Goal: Information Seeking & Learning: Find specific page/section

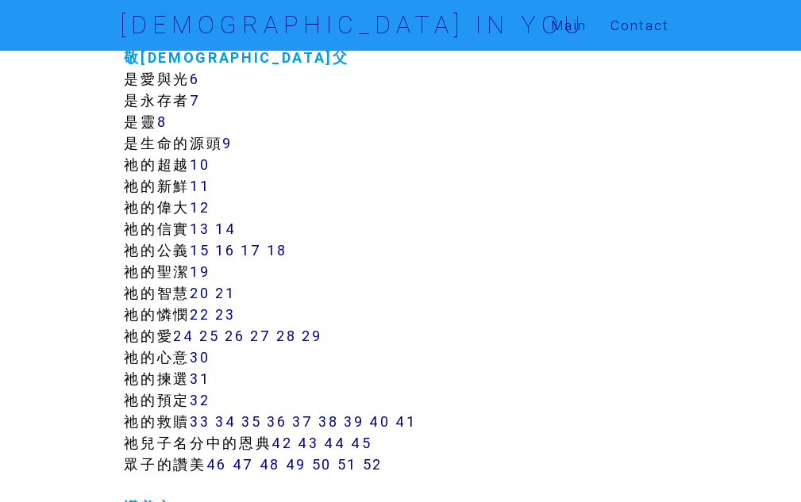
scroll to position [476, 0]
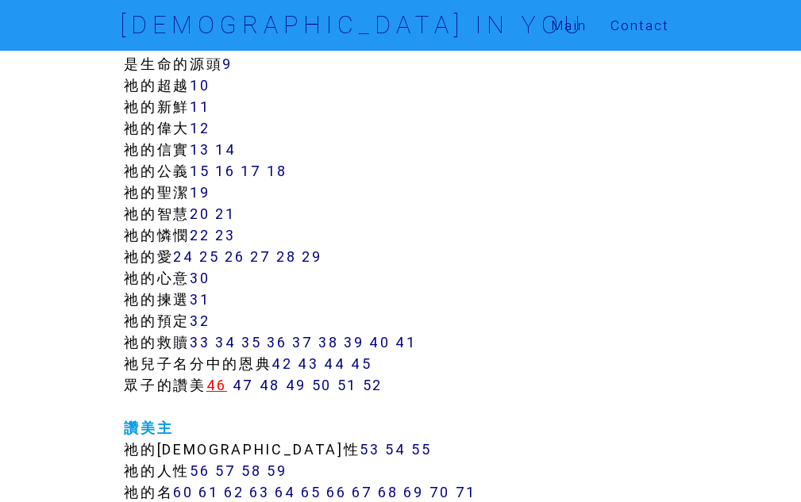
click at [218, 393] on link "46" at bounding box center [216, 385] width 21 height 18
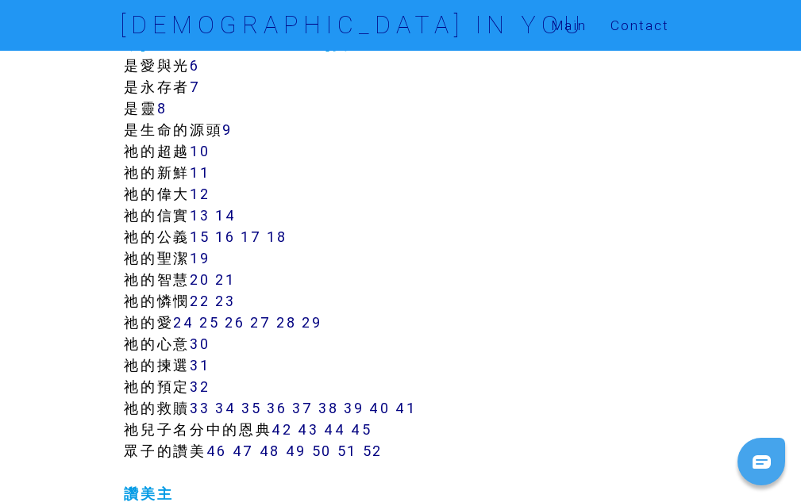
scroll to position [413, 0]
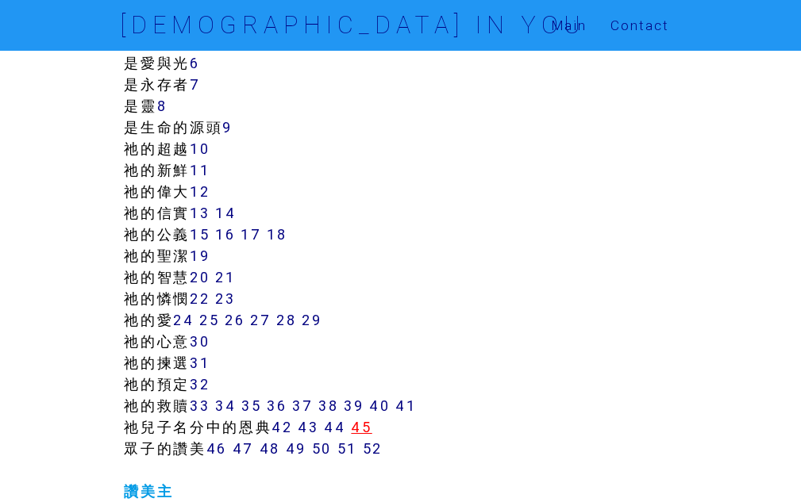
click at [369, 427] on link "45" at bounding box center [361, 427] width 21 height 18
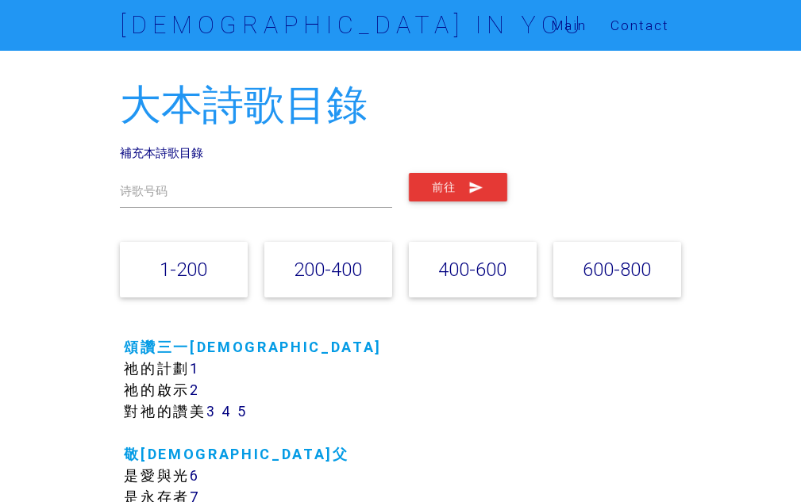
scroll to position [334, 0]
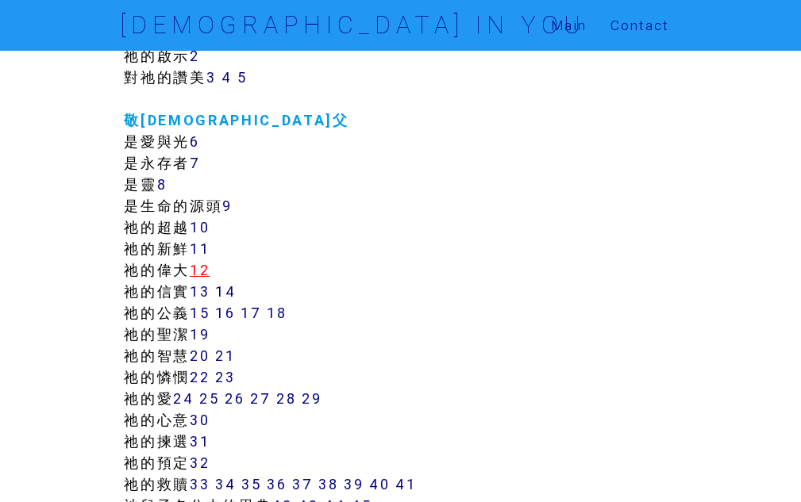
click at [203, 274] on link "12" at bounding box center [200, 270] width 20 height 18
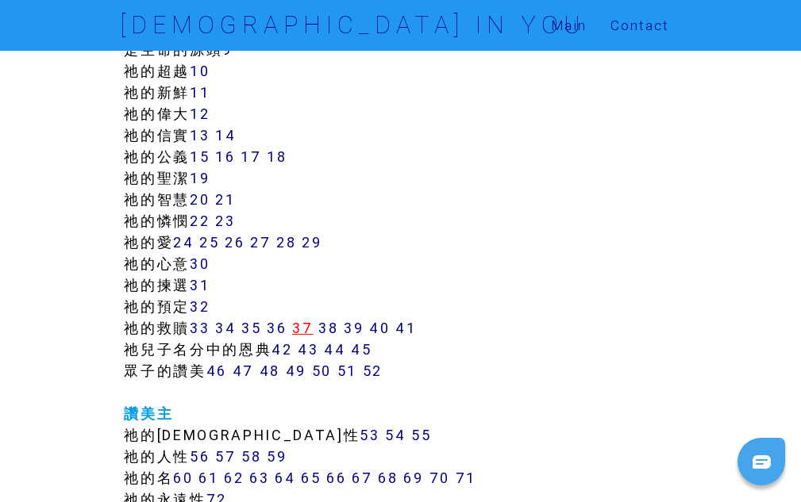
scroll to position [493, 0]
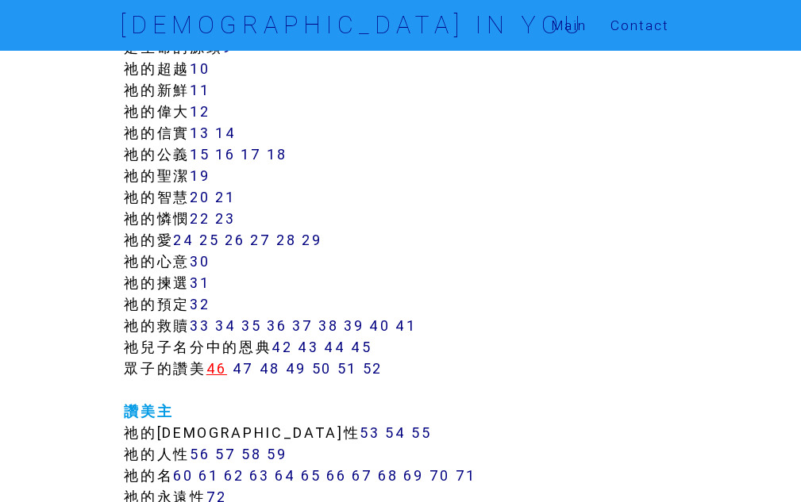
click at [217, 371] on link "46" at bounding box center [216, 368] width 21 height 18
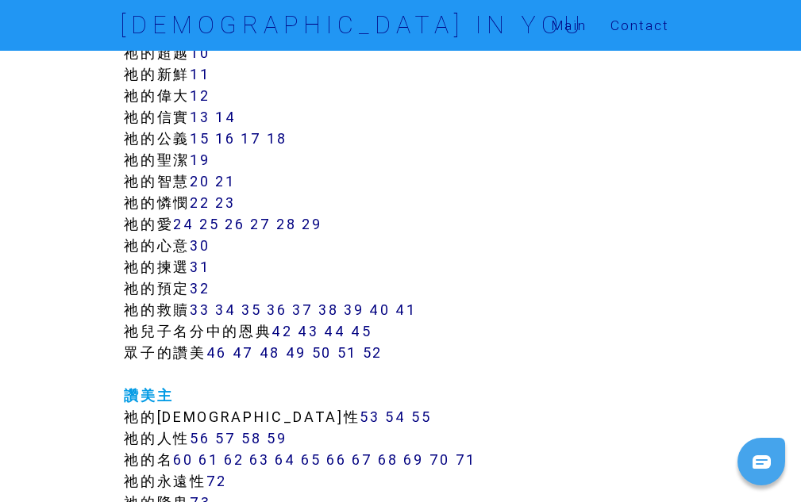
scroll to position [567, 0]
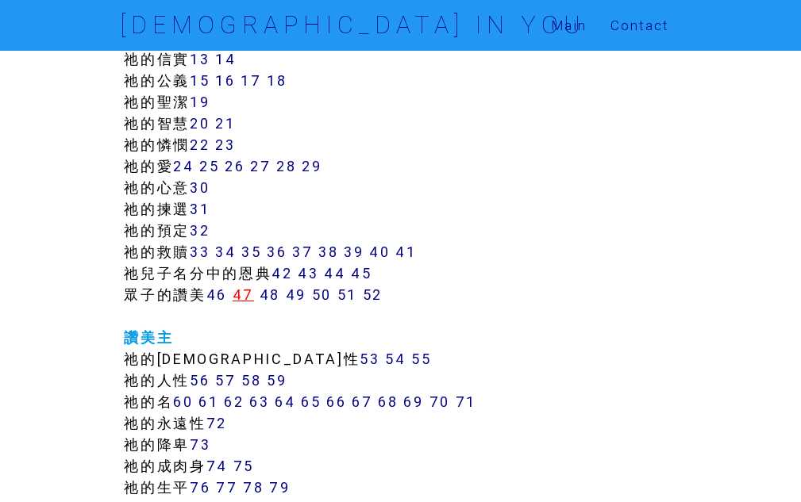
click at [241, 294] on link "47" at bounding box center [242, 295] width 21 height 18
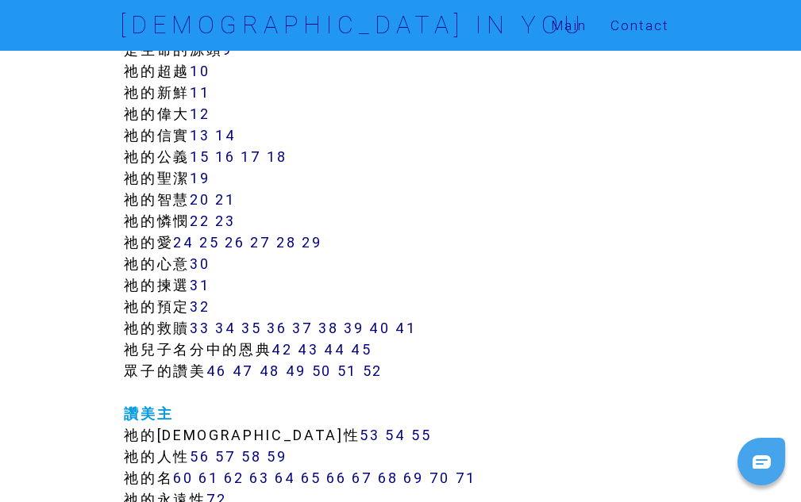
scroll to position [497, 0]
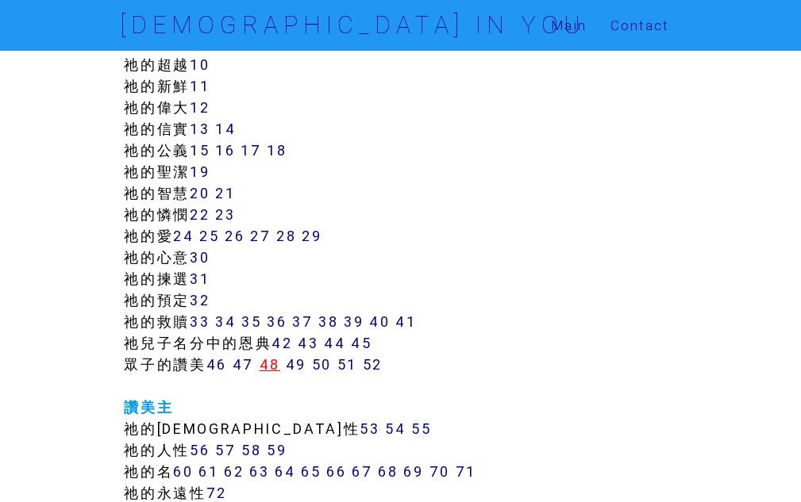
click at [274, 369] on link "48" at bounding box center [269, 364] width 21 height 18
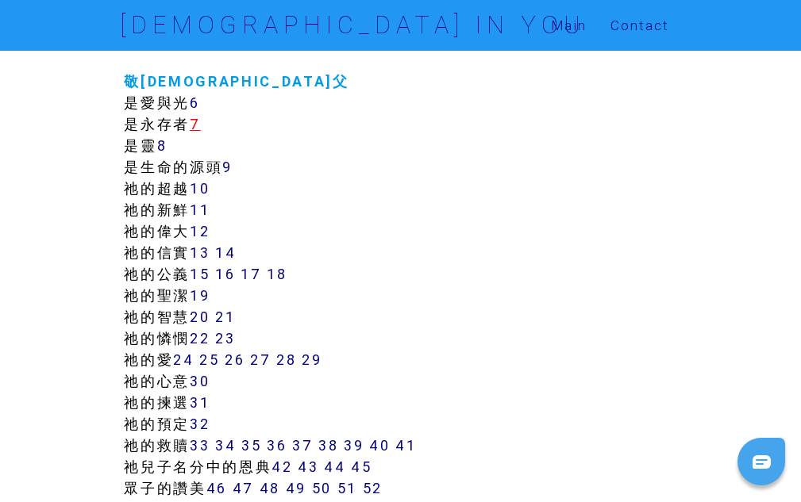
scroll to position [491, 0]
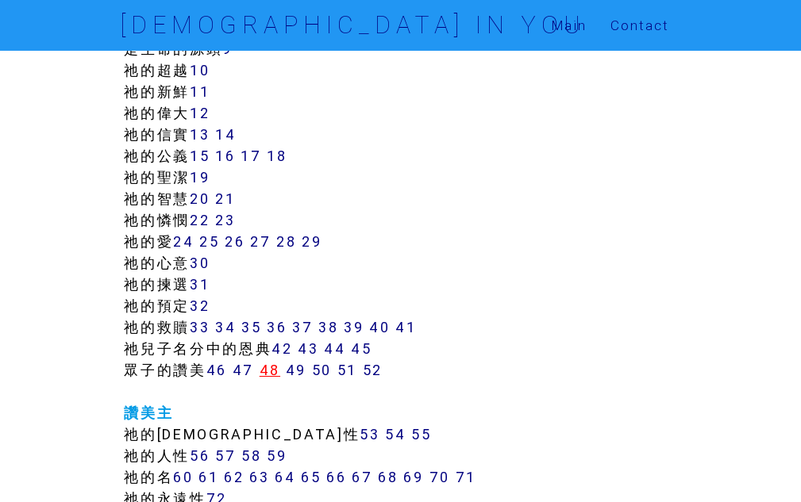
click at [280, 370] on link "48" at bounding box center [269, 370] width 21 height 18
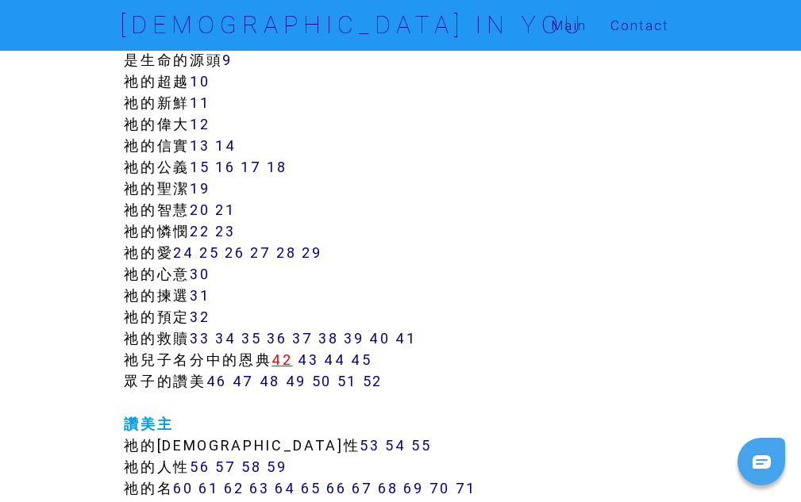
scroll to position [486, 0]
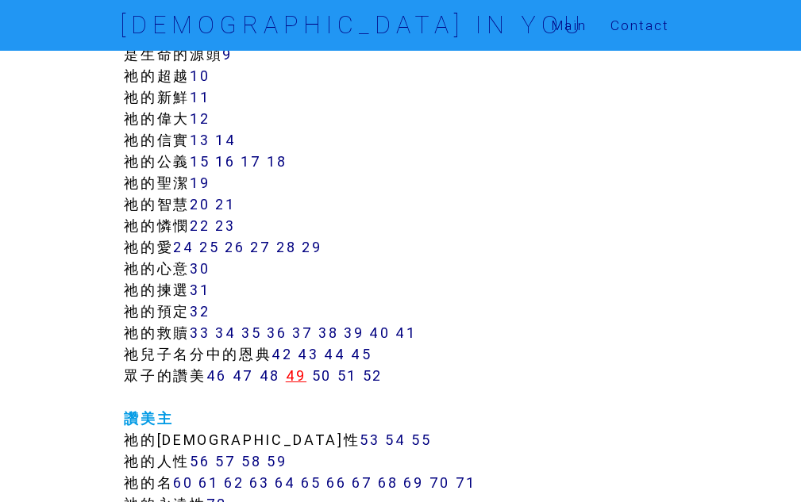
click at [296, 373] on link "49" at bounding box center [296, 376] width 21 height 18
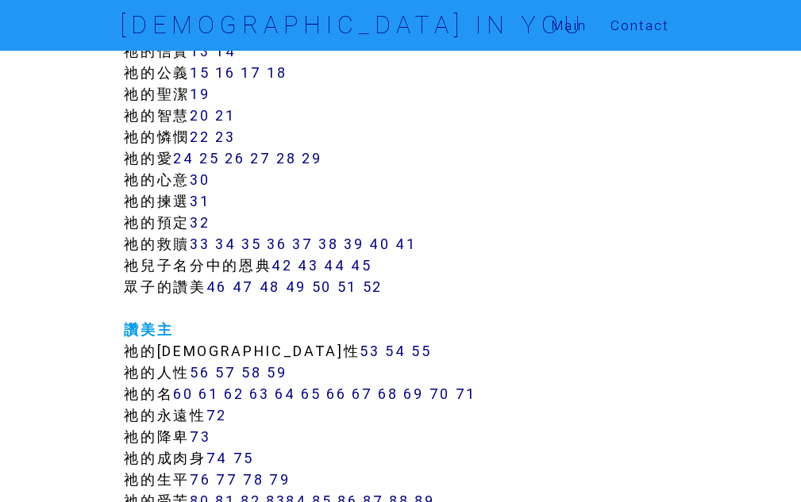
scroll to position [559, 0]
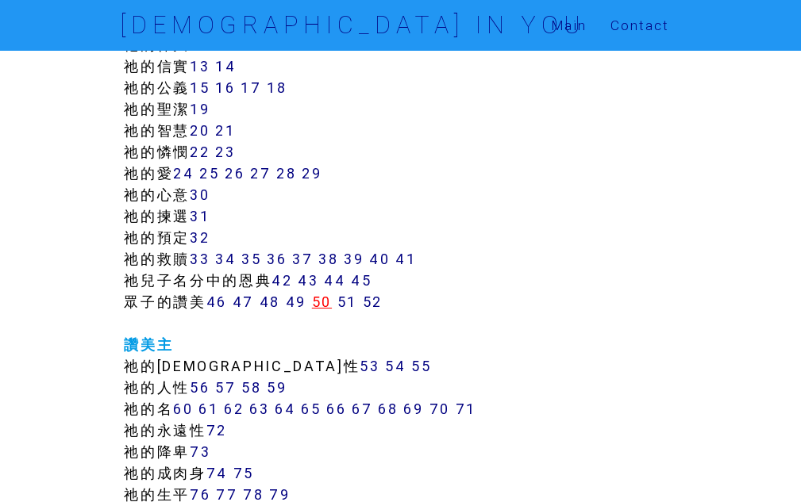
click at [328, 305] on link "50" at bounding box center [322, 302] width 20 height 18
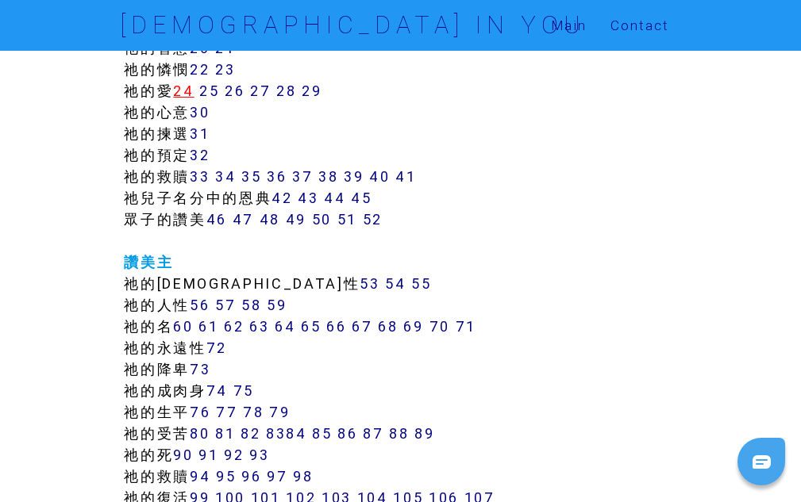
scroll to position [648, 0]
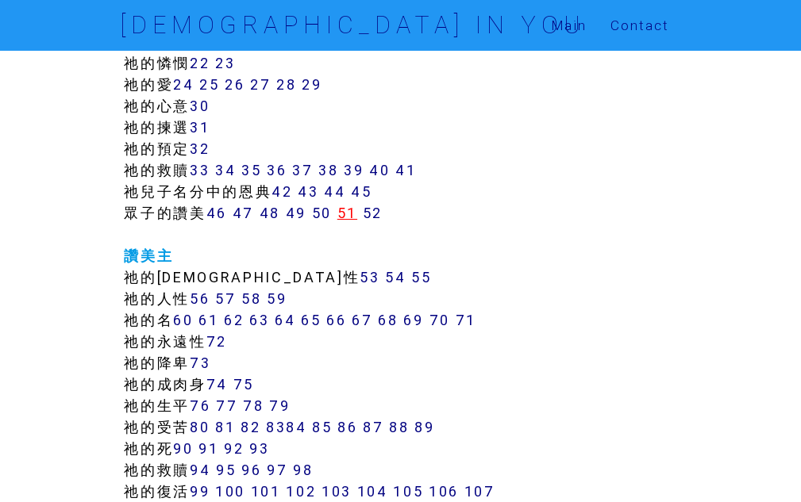
click at [348, 217] on link "51" at bounding box center [347, 213] width 20 height 18
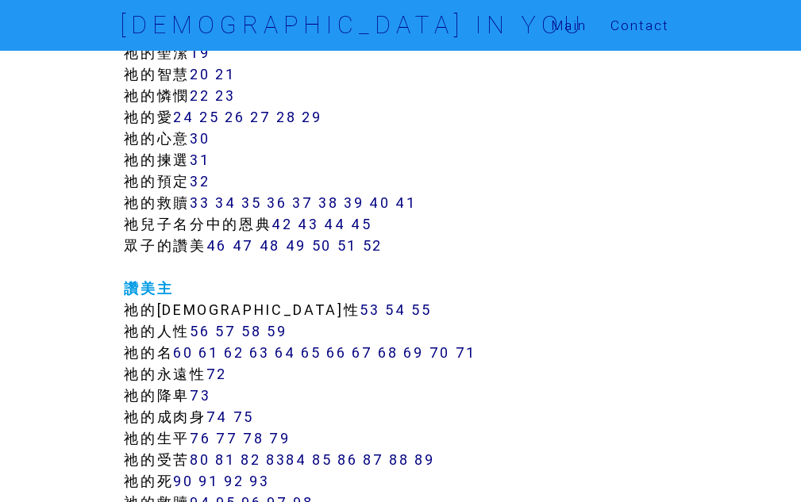
scroll to position [493, 0]
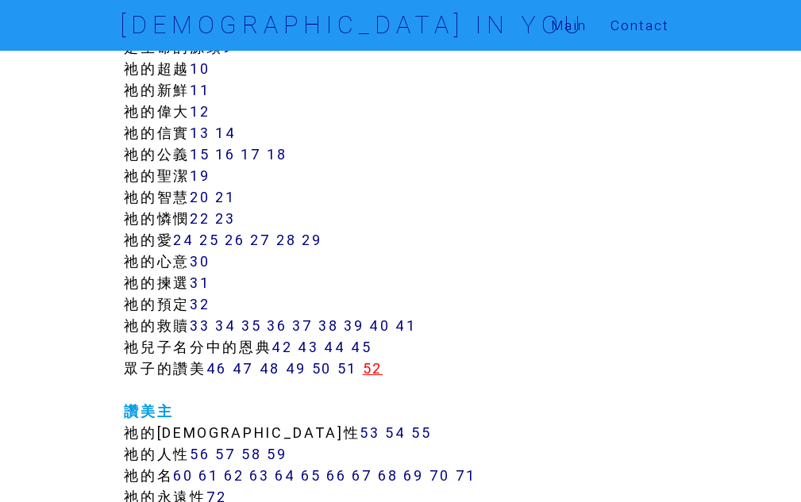
click at [378, 370] on link "52" at bounding box center [373, 368] width 20 height 18
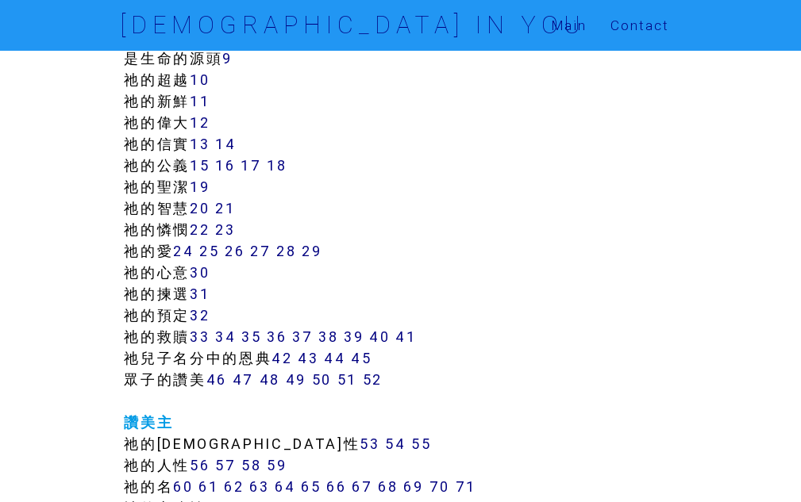
scroll to position [487, 0]
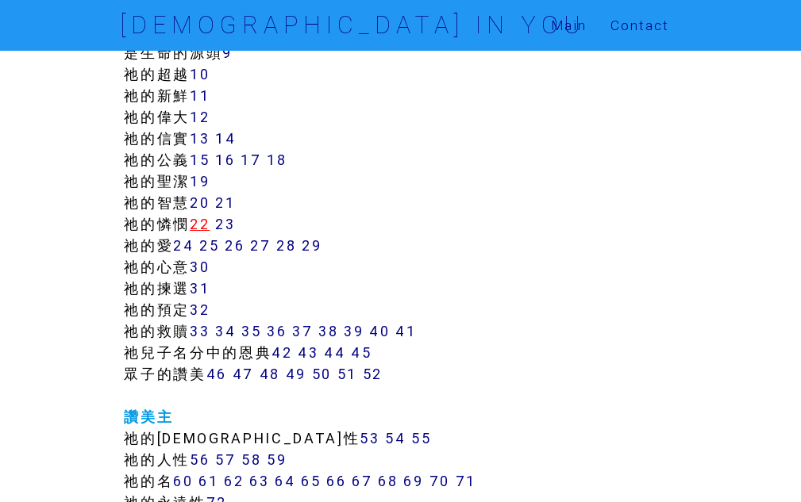
click at [206, 226] on link "22" at bounding box center [200, 224] width 20 height 18
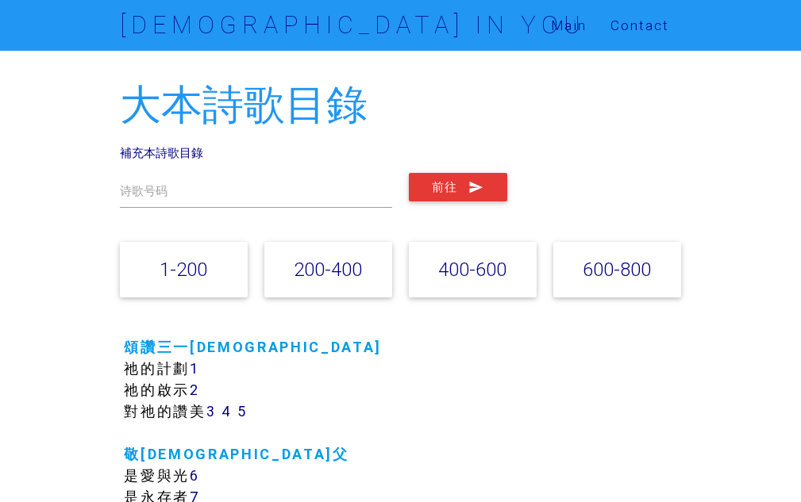
scroll to position [323, 0]
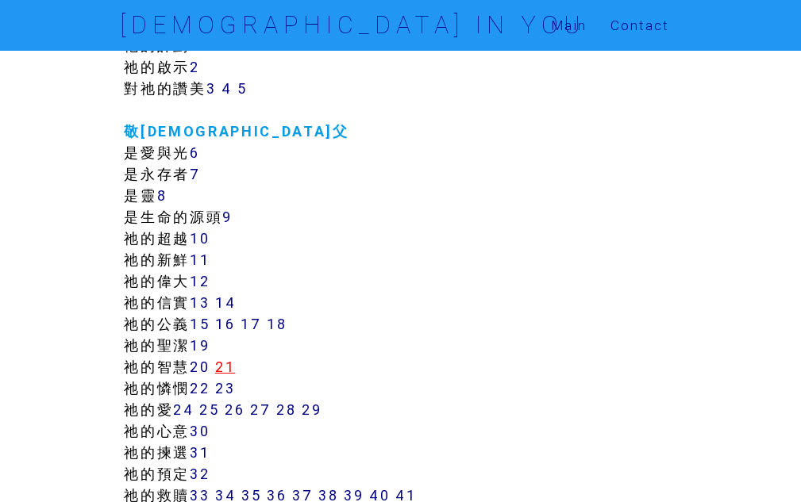
click at [229, 371] on link "21" at bounding box center [225, 367] width 20 height 18
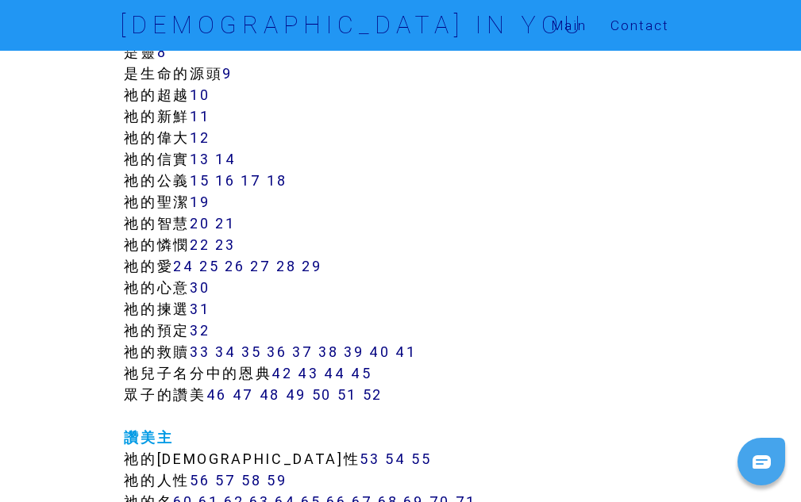
scroll to position [482, 0]
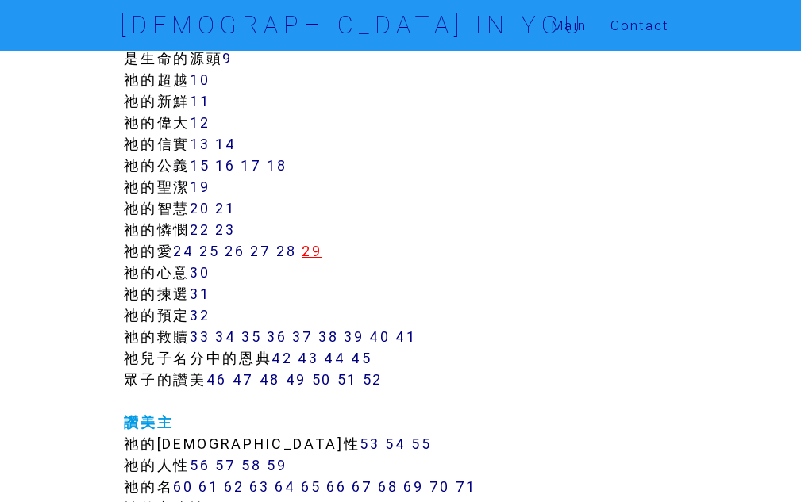
click at [317, 254] on link "29" at bounding box center [312, 251] width 20 height 18
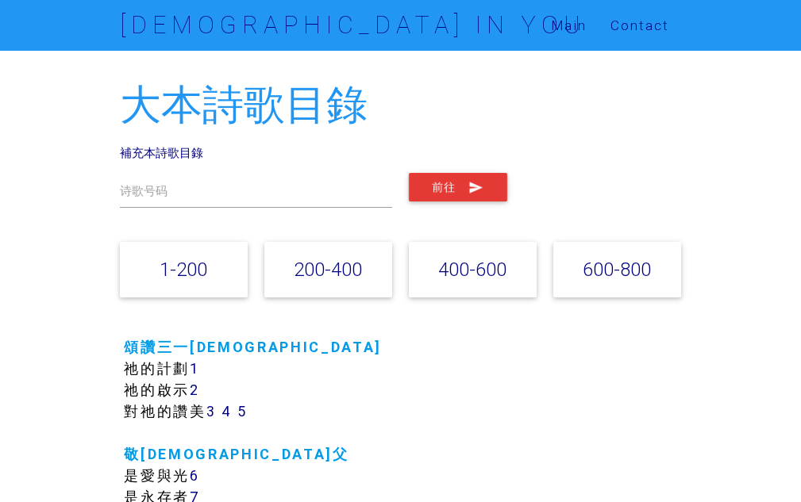
scroll to position [339, 0]
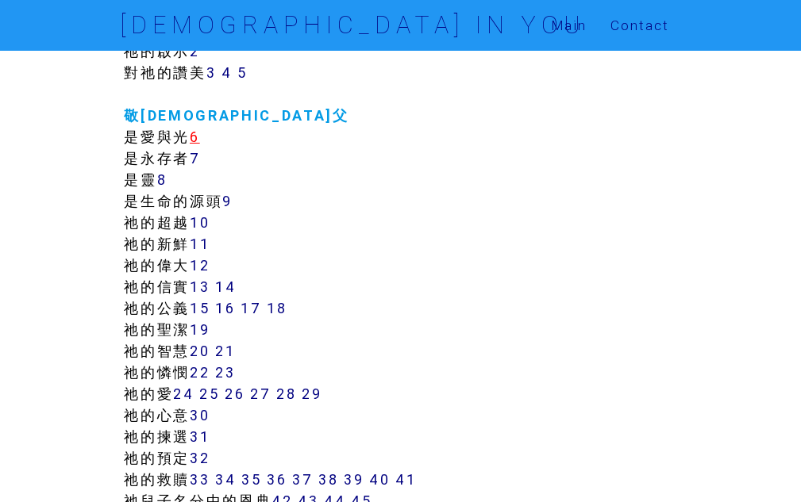
click at [200, 136] on link "6" at bounding box center [195, 137] width 10 height 18
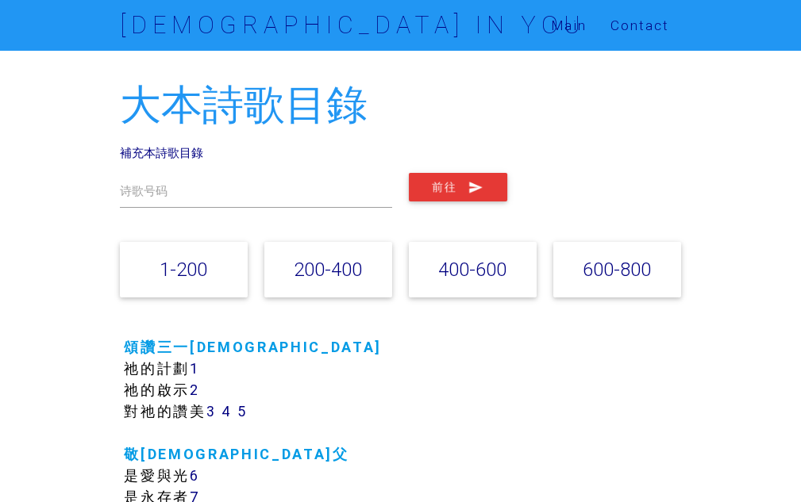
scroll to position [339, 0]
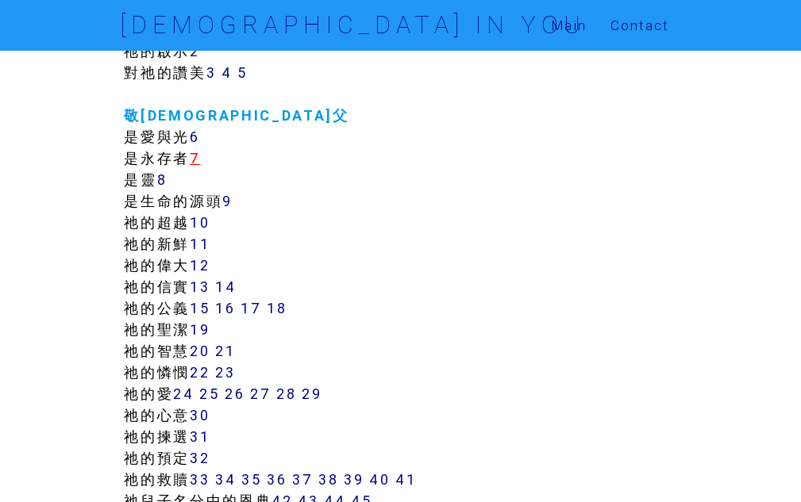
click at [201, 157] on link "7" at bounding box center [195, 158] width 11 height 18
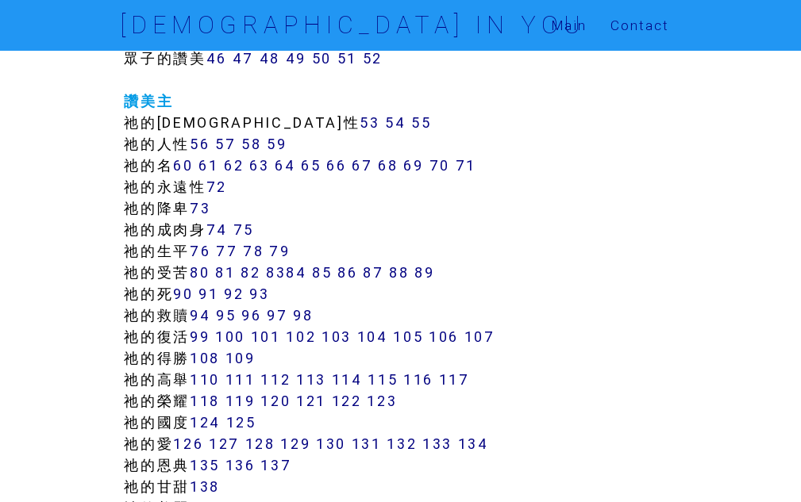
scroll to position [815, 0]
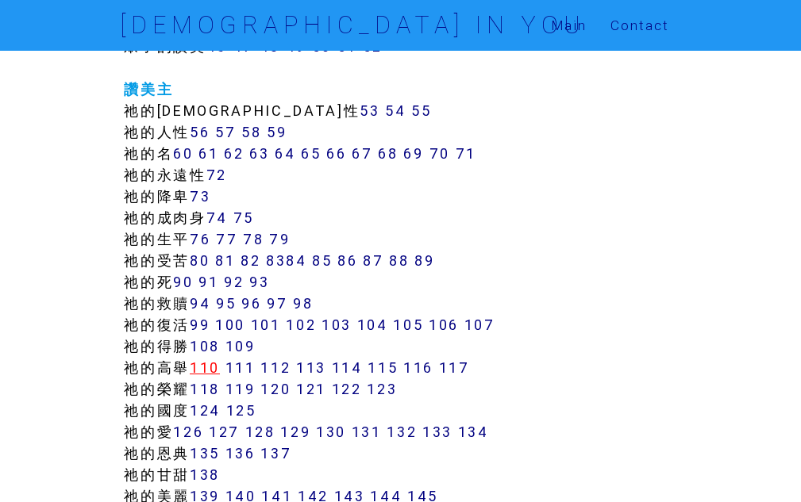
click at [209, 370] on link "110" at bounding box center [205, 368] width 30 height 18
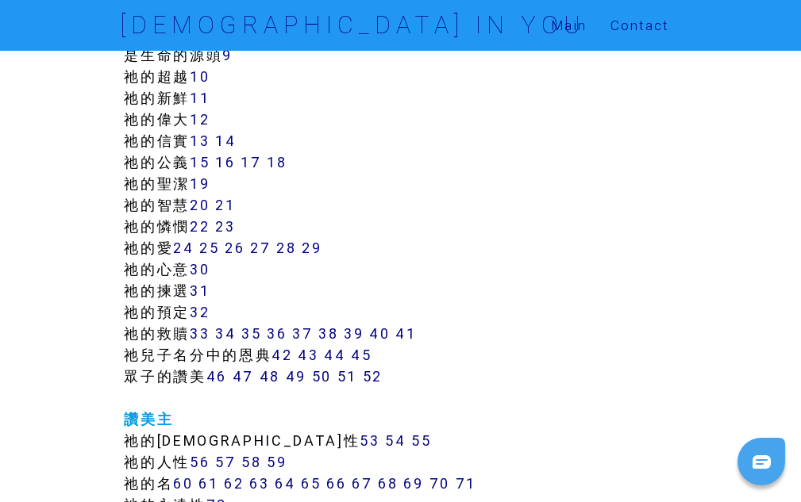
scroll to position [488, 0]
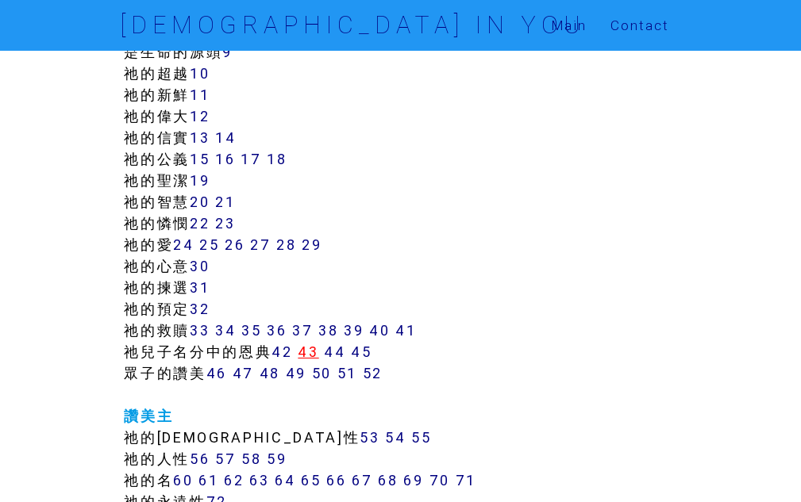
click at [315, 351] on link "43" at bounding box center [308, 352] width 21 height 18
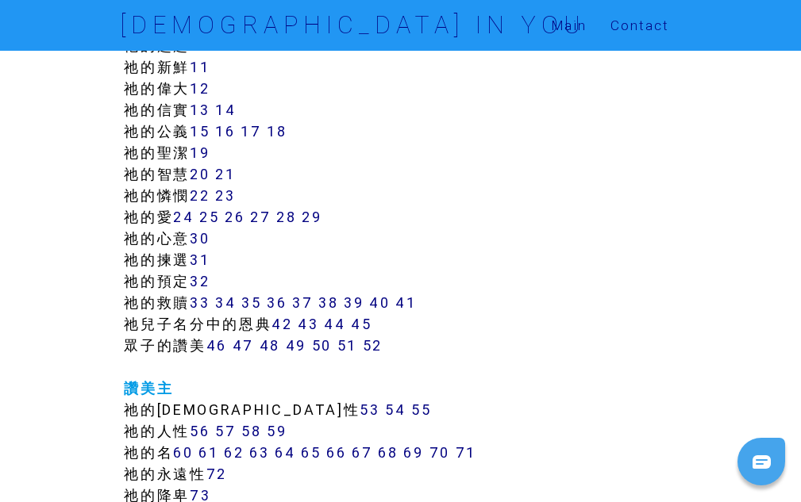
scroll to position [562, 0]
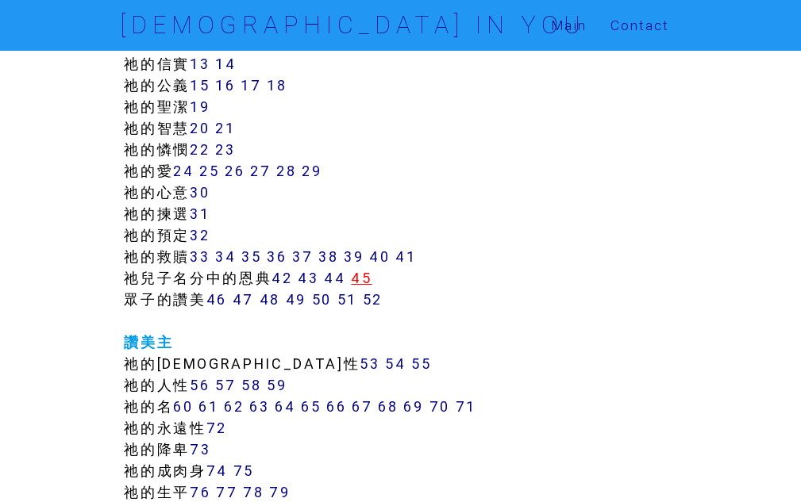
click at [371, 278] on link "45" at bounding box center [361, 278] width 21 height 18
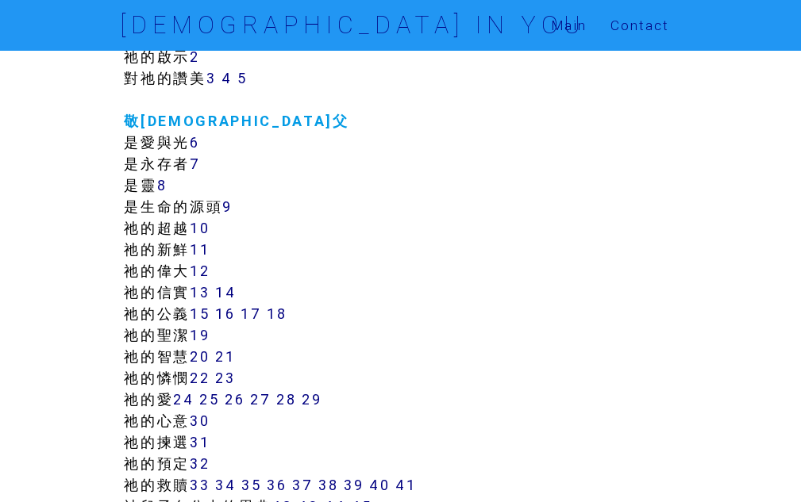
scroll to position [413, 0]
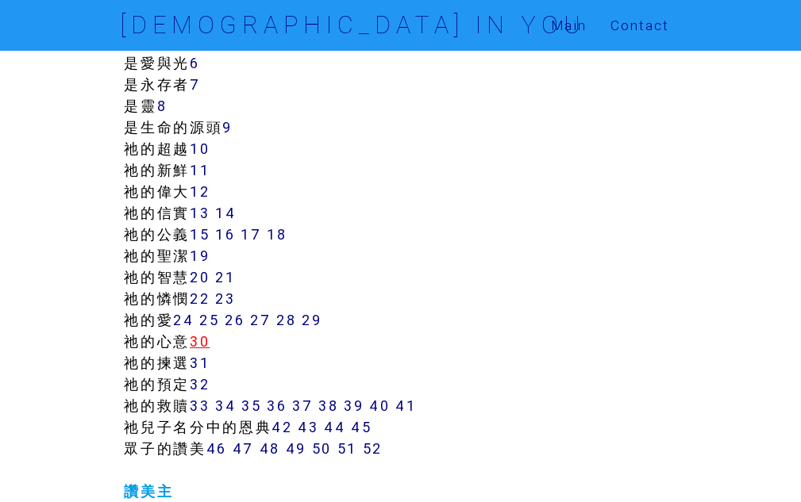
click at [208, 336] on link "30" at bounding box center [200, 341] width 20 height 18
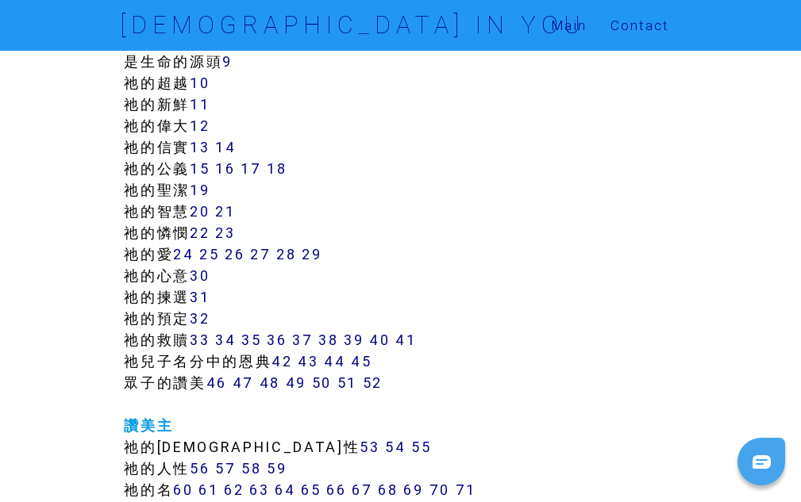
scroll to position [493, 0]
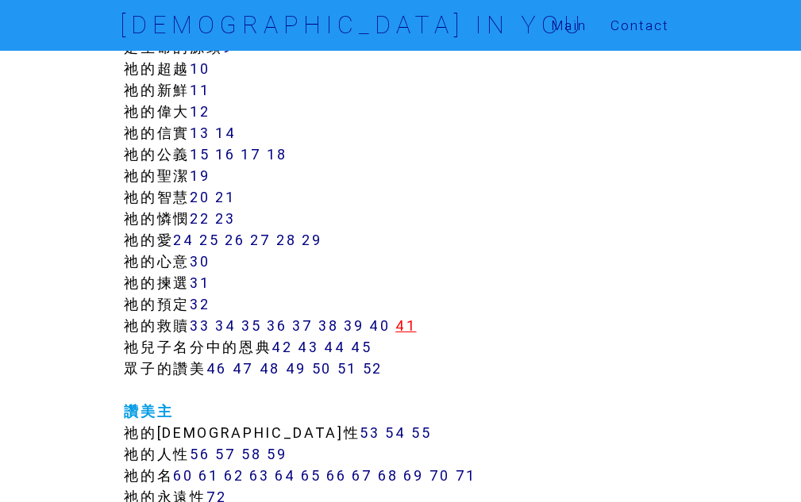
click at [416, 330] on link "41" at bounding box center [405, 326] width 21 height 18
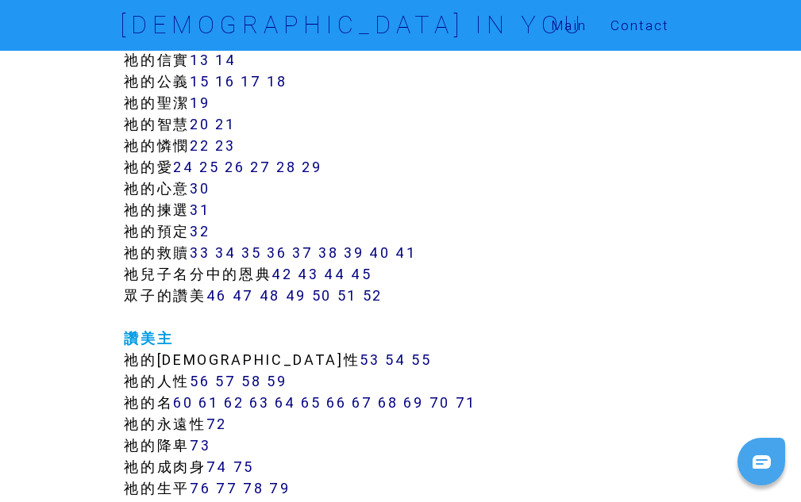
scroll to position [567, 0]
click at [336, 252] on link "38" at bounding box center [328, 252] width 20 height 18
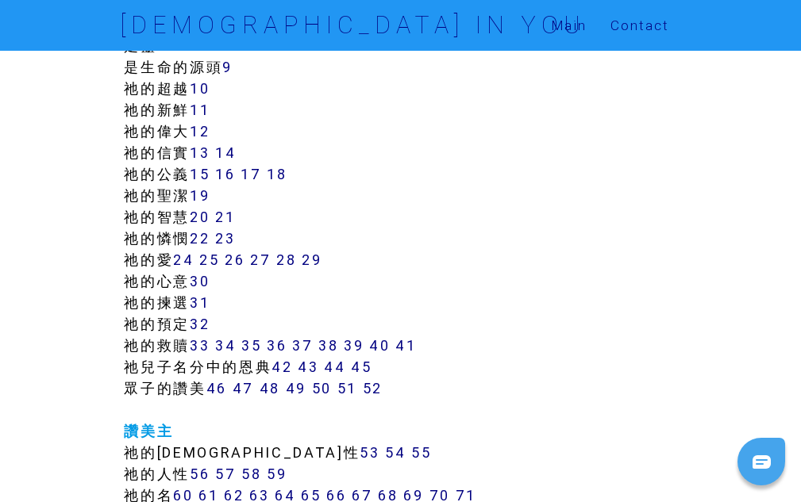
scroll to position [497, 0]
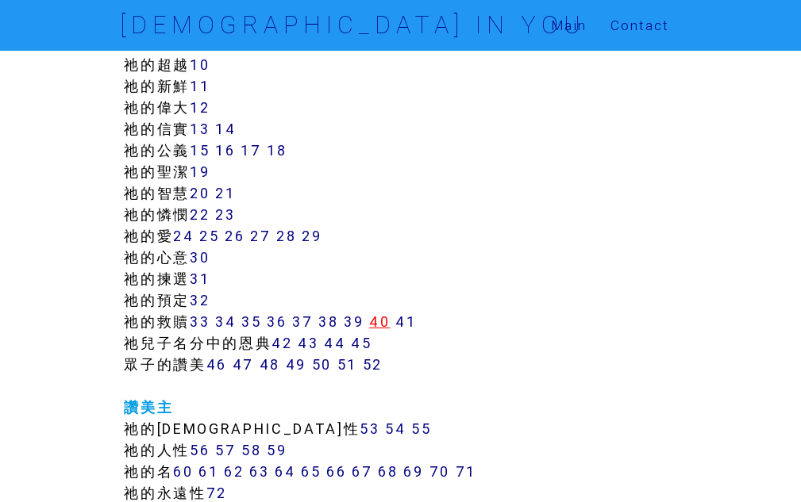
click at [382, 319] on link "40" at bounding box center [379, 322] width 21 height 18
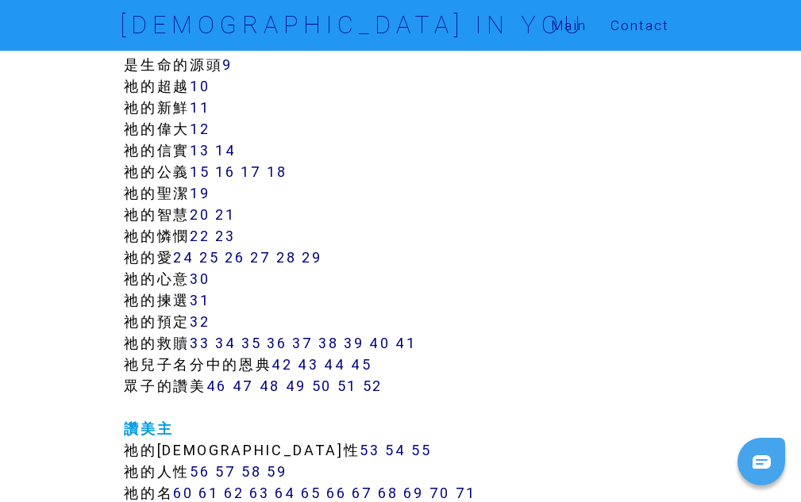
scroll to position [491, 0]
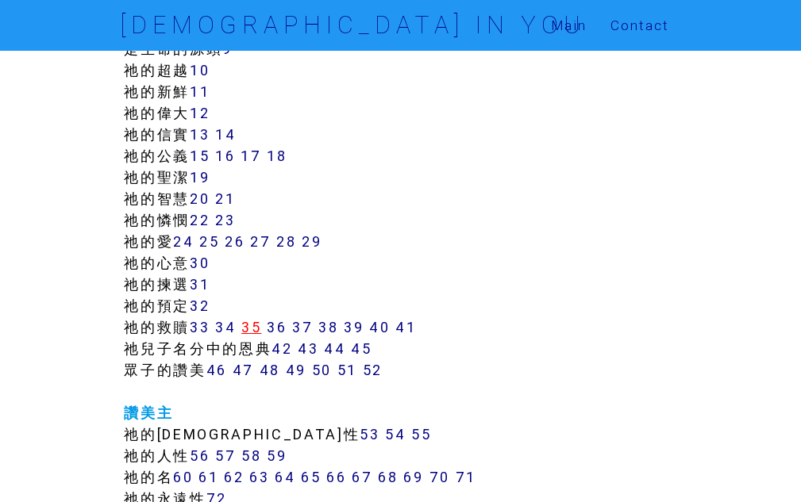
click at [254, 326] on link "35" at bounding box center [251, 327] width 20 height 18
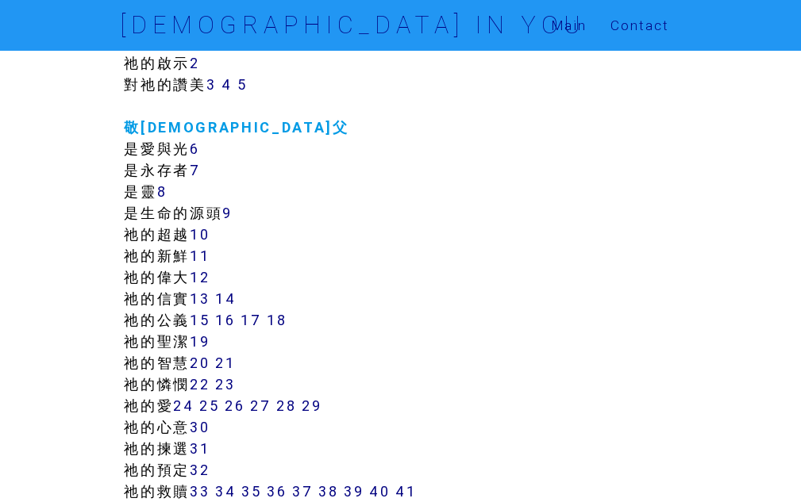
scroll to position [406, 0]
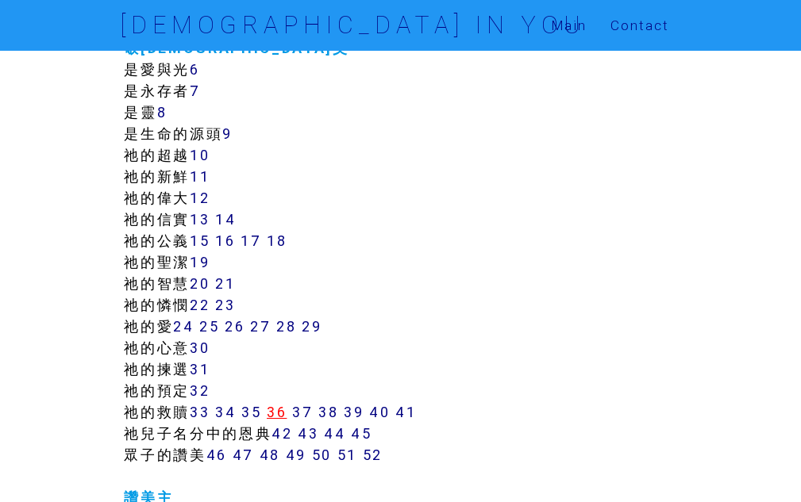
click at [286, 410] on link "36" at bounding box center [277, 412] width 20 height 18
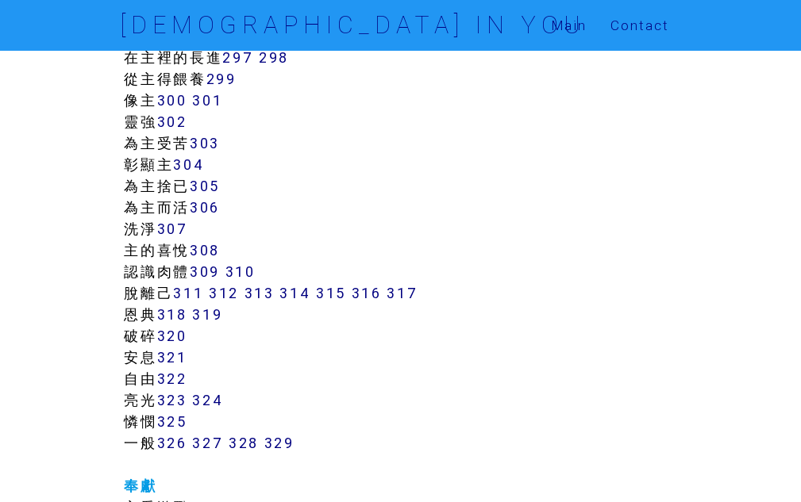
scroll to position [2549, 0]
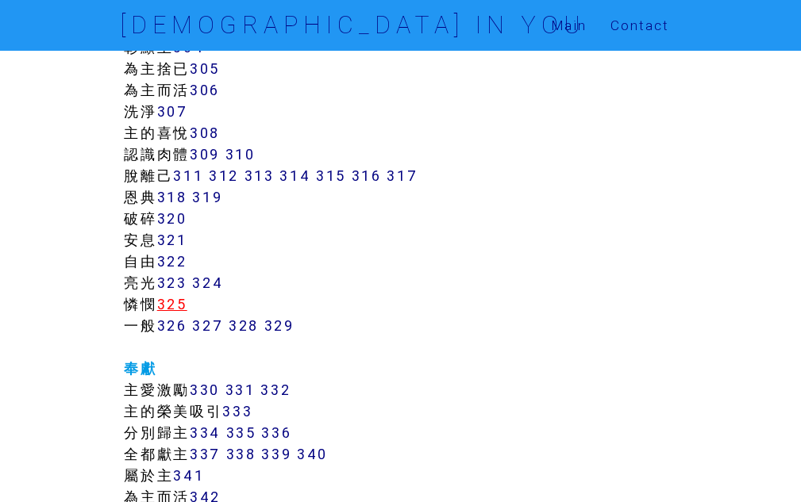
click at [178, 305] on link "325" at bounding box center [172, 304] width 30 height 18
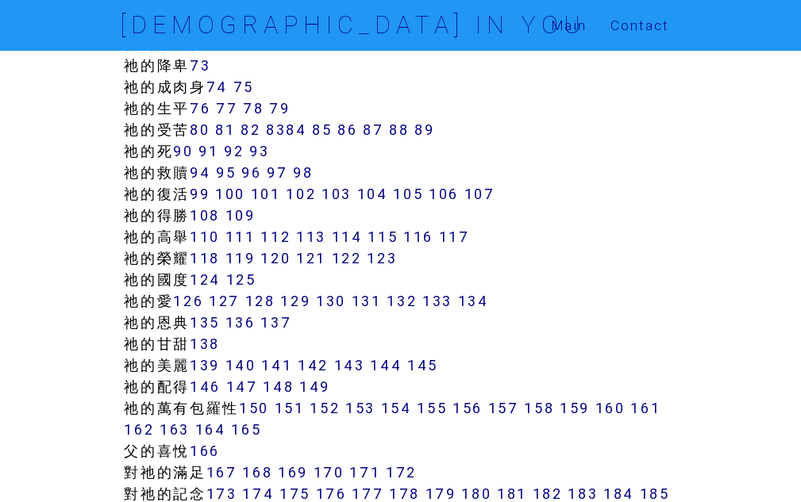
scroll to position [963, 0]
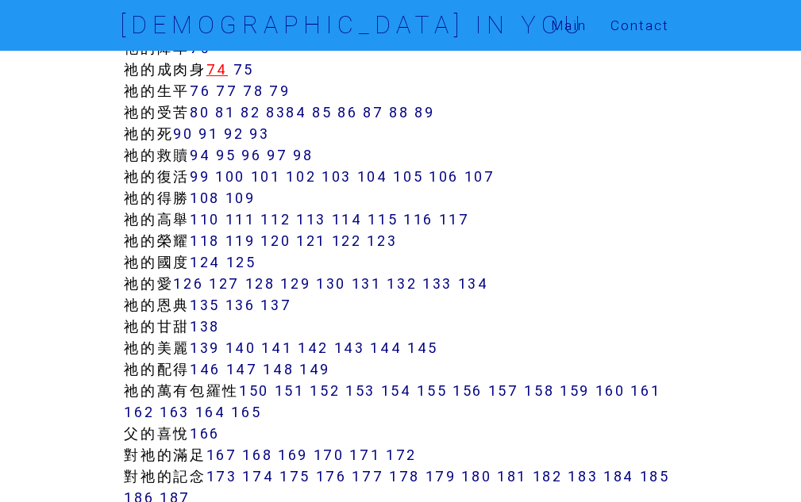
click at [228, 65] on link "74" at bounding box center [216, 69] width 21 height 18
click at [206, 60] on link "74" at bounding box center [216, 69] width 21 height 18
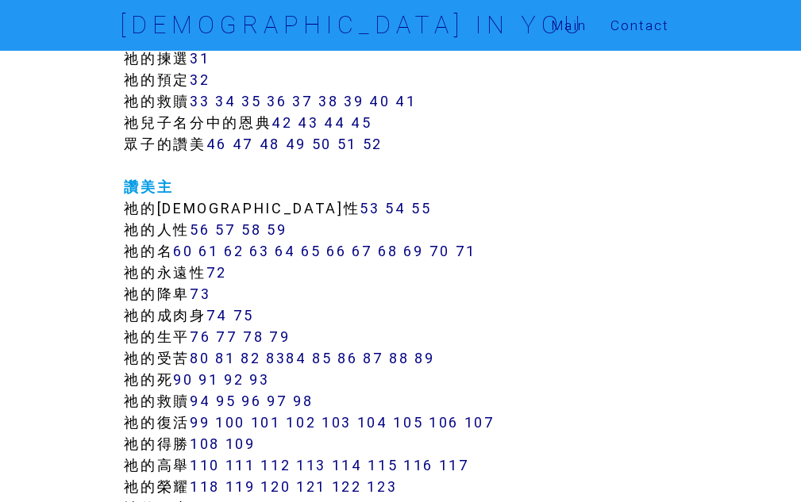
scroll to position [724, 0]
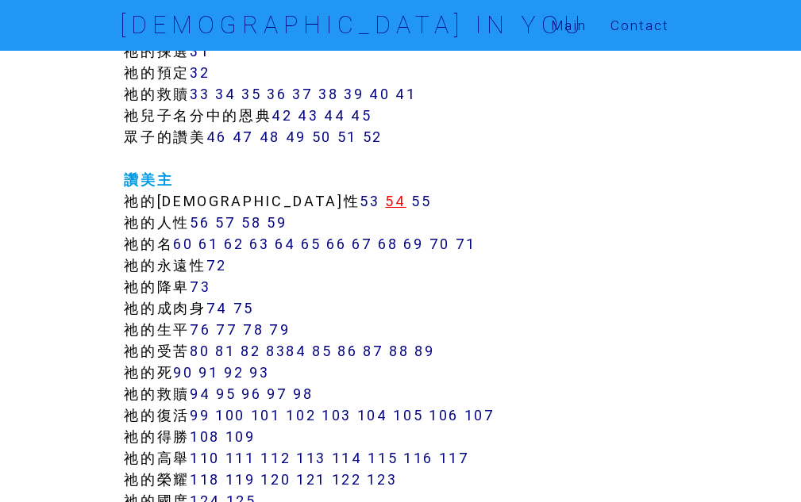
click at [385, 200] on link "54" at bounding box center [395, 201] width 21 height 18
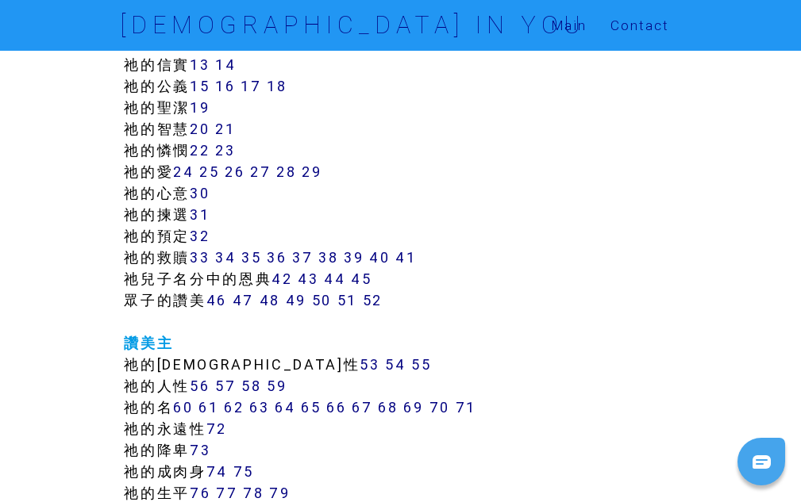
scroll to position [563, 0]
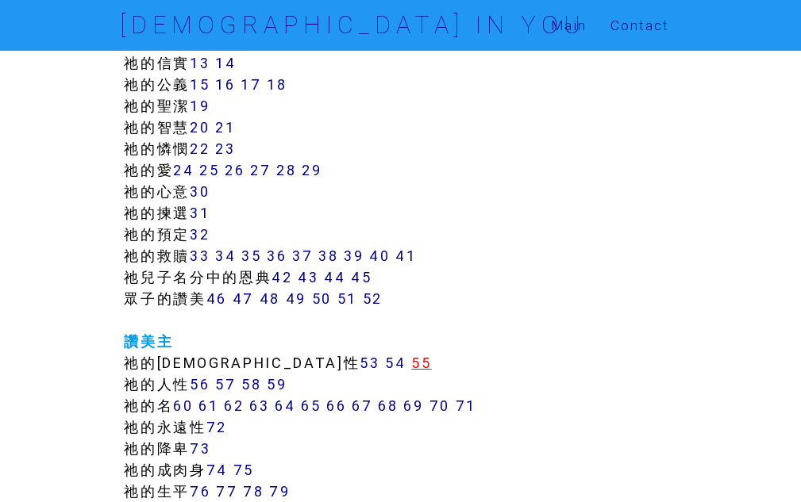
click at [411, 366] on link "55" at bounding box center [421, 363] width 20 height 18
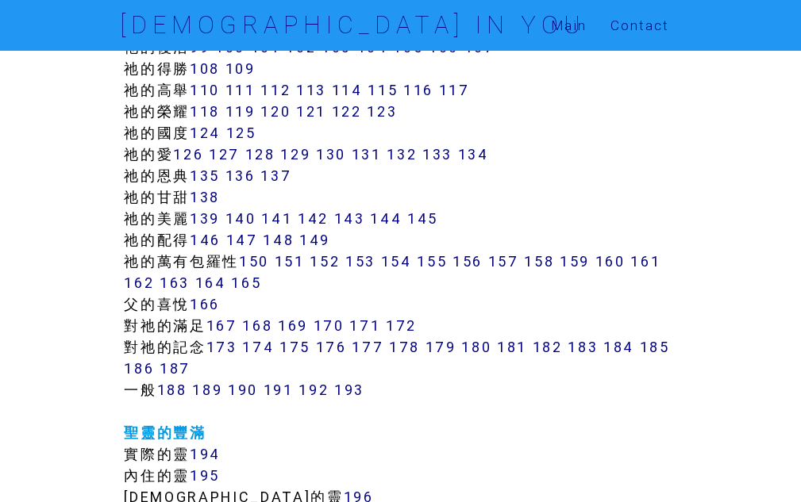
scroll to position [1128, 0]
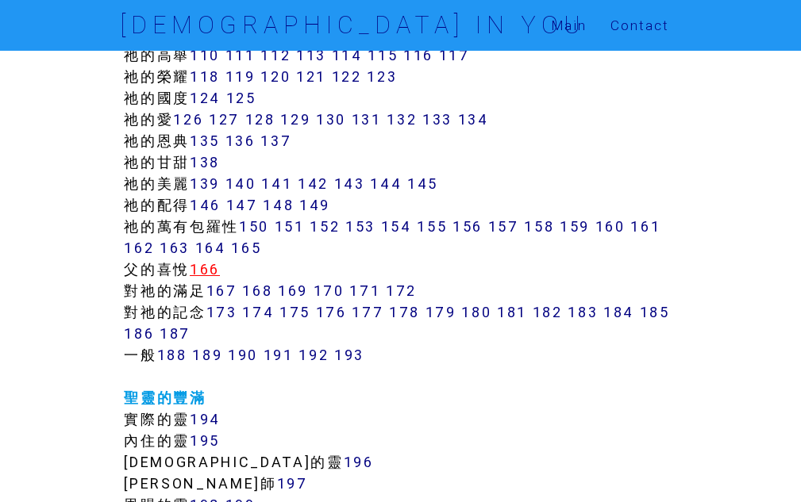
click at [206, 269] on link "166" at bounding box center [205, 269] width 30 height 18
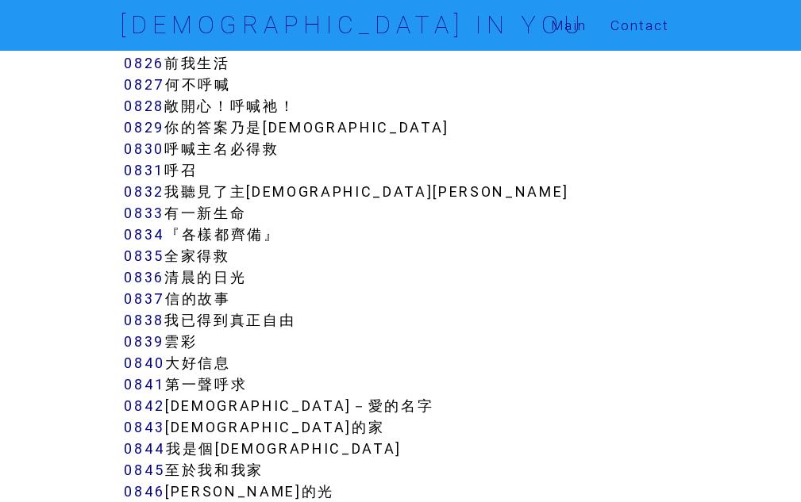
scroll to position [7062, 0]
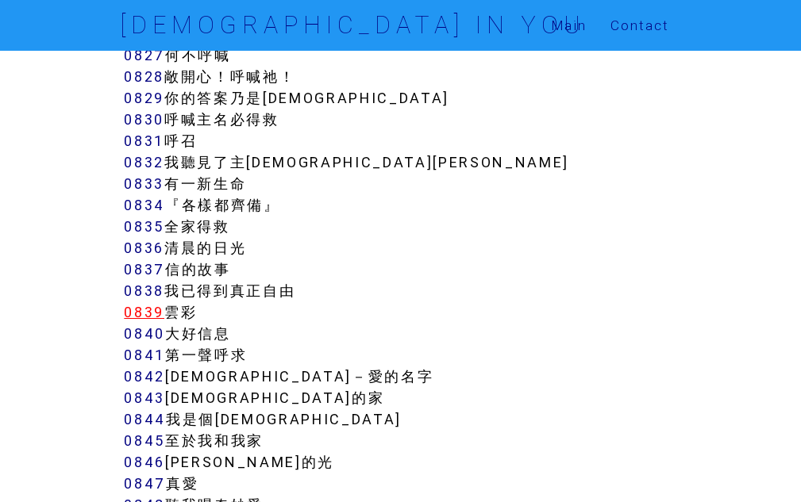
click at [146, 303] on link "0839" at bounding box center [144, 312] width 40 height 18
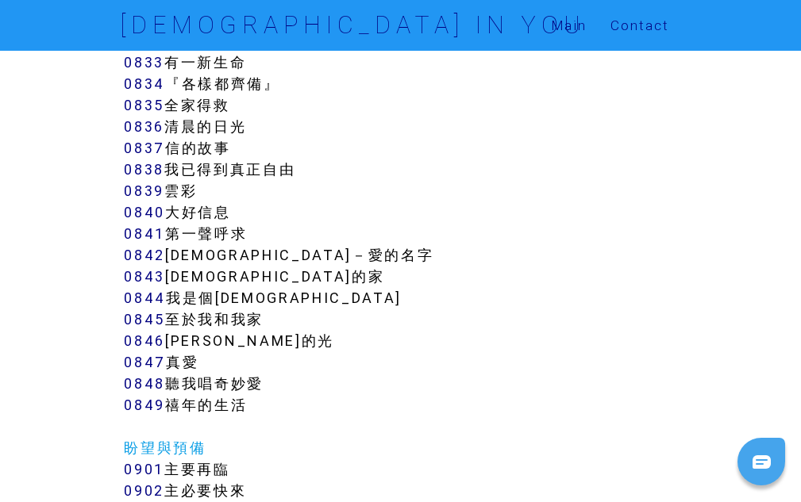
scroll to position [7300, 0]
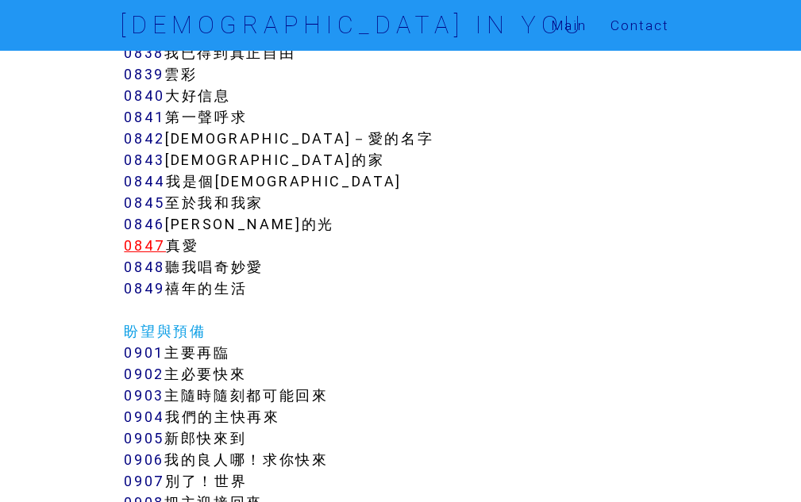
click at [148, 236] on link "0847" at bounding box center [145, 245] width 42 height 18
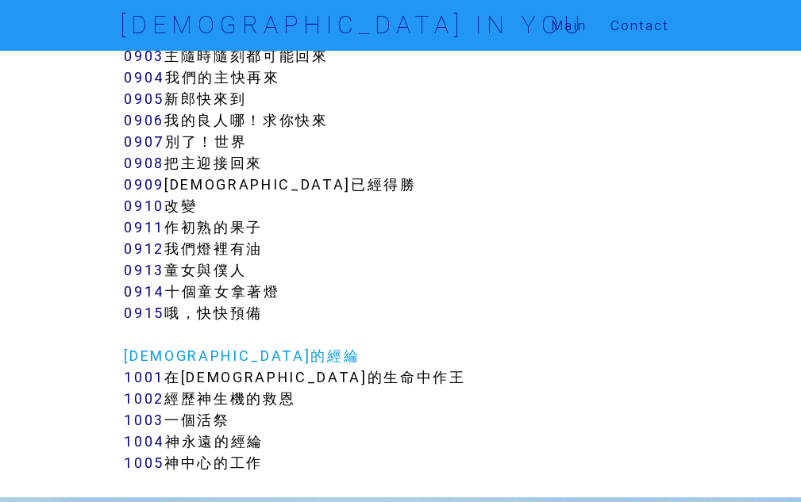
scroll to position [7697, 0]
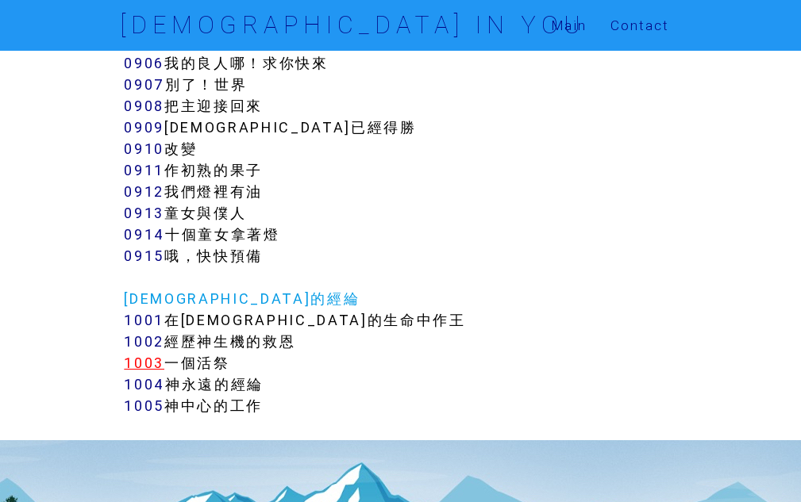
click at [148, 354] on link "1003" at bounding box center [144, 363] width 40 height 18
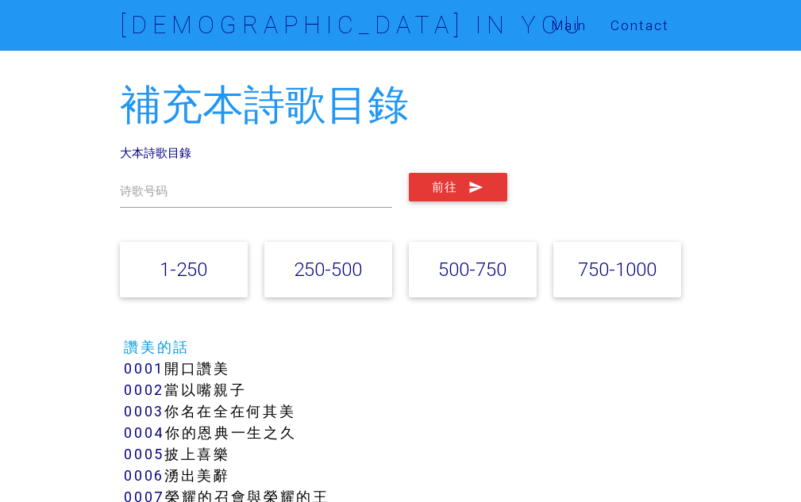
scroll to position [7697, 0]
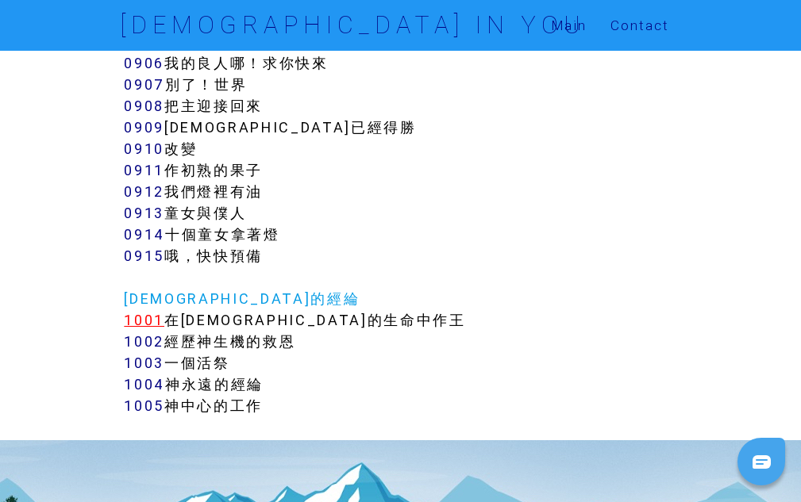
click at [135, 311] on link "1001" at bounding box center [144, 320] width 40 height 18
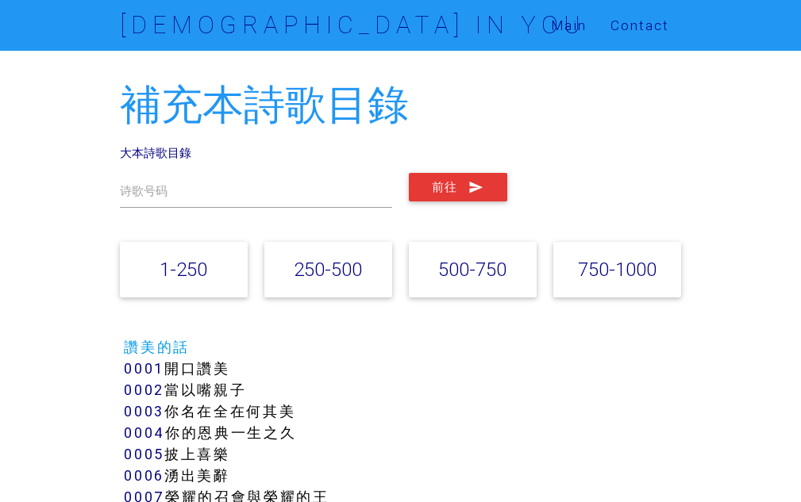
scroll to position [7697, 0]
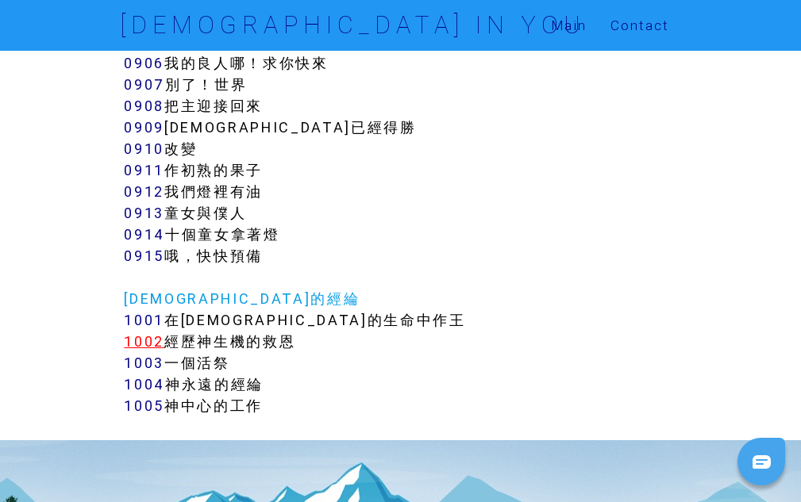
click at [159, 332] on link "1002" at bounding box center [144, 341] width 40 height 18
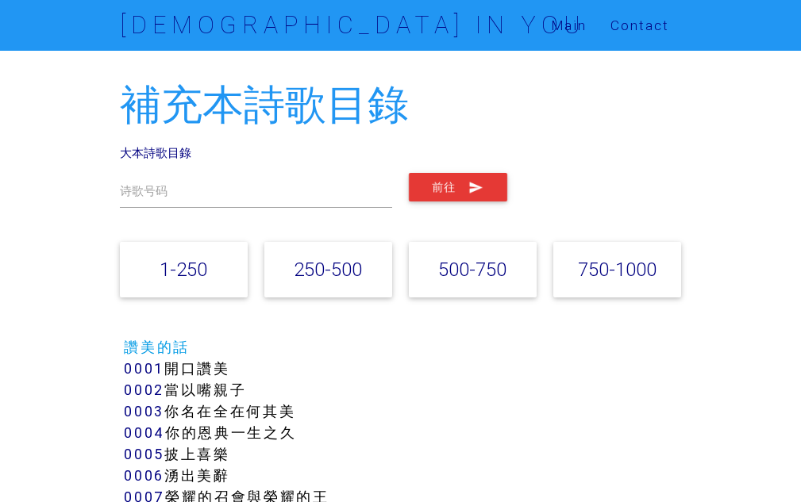
scroll to position [7697, 0]
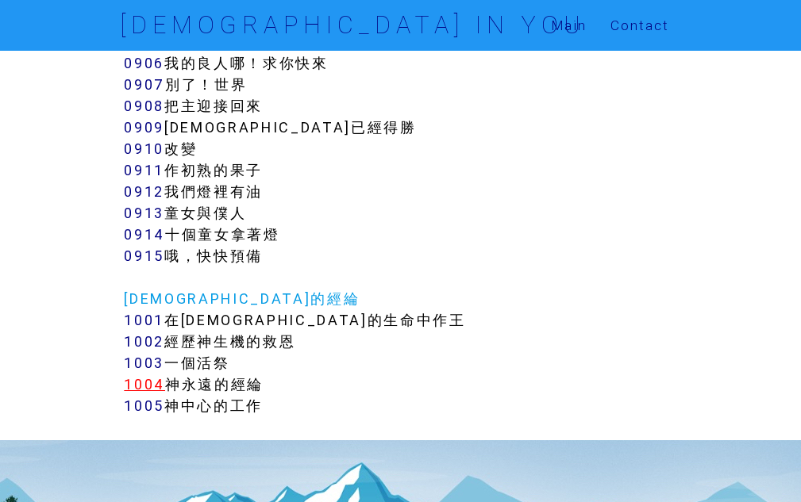
click at [140, 375] on link "1004" at bounding box center [144, 384] width 41 height 18
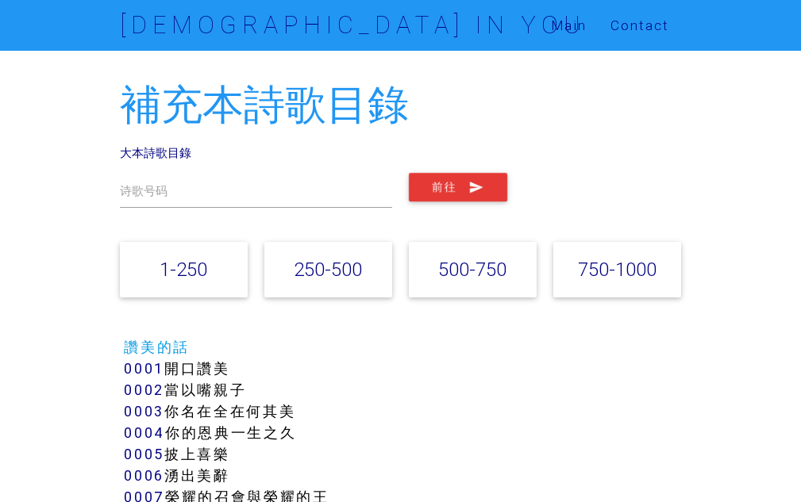
scroll to position [7697, 0]
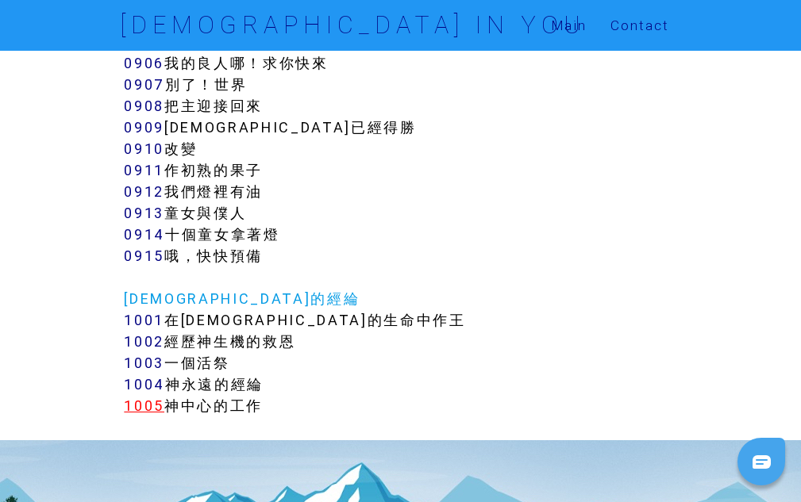
click at [142, 397] on link "1005" at bounding box center [144, 406] width 40 height 18
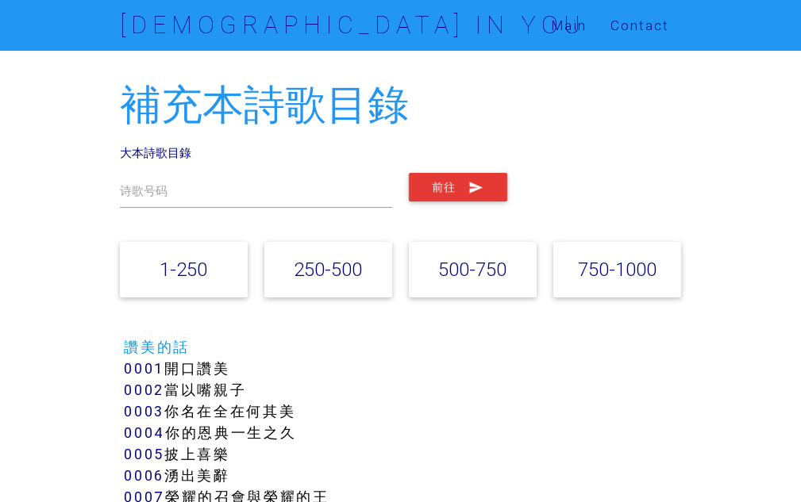
scroll to position [7697, 0]
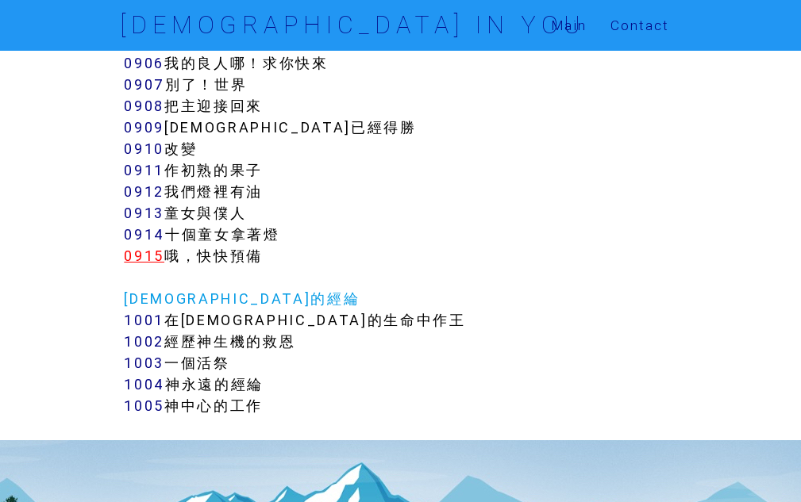
click at [142, 247] on link "0915" at bounding box center [144, 256] width 40 height 18
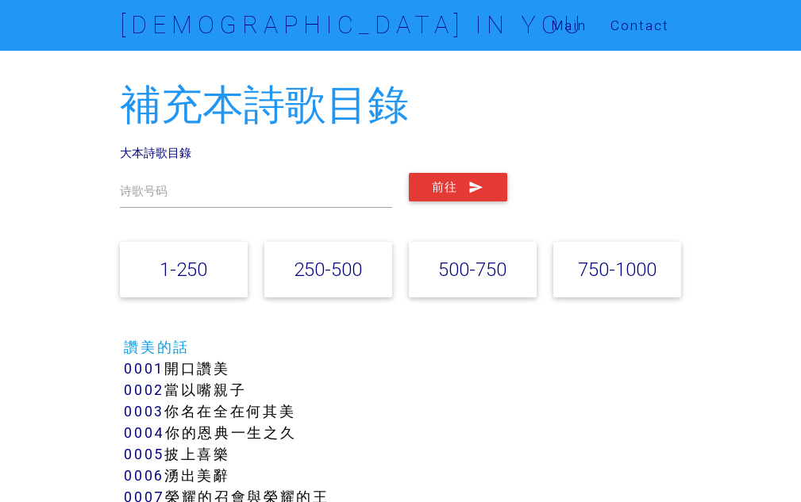
scroll to position [7697, 0]
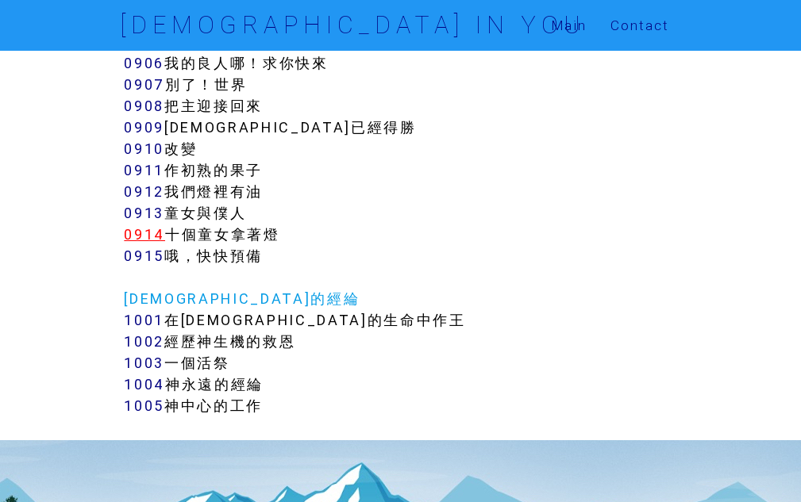
click at [141, 225] on link "0914" at bounding box center [144, 234] width 41 height 18
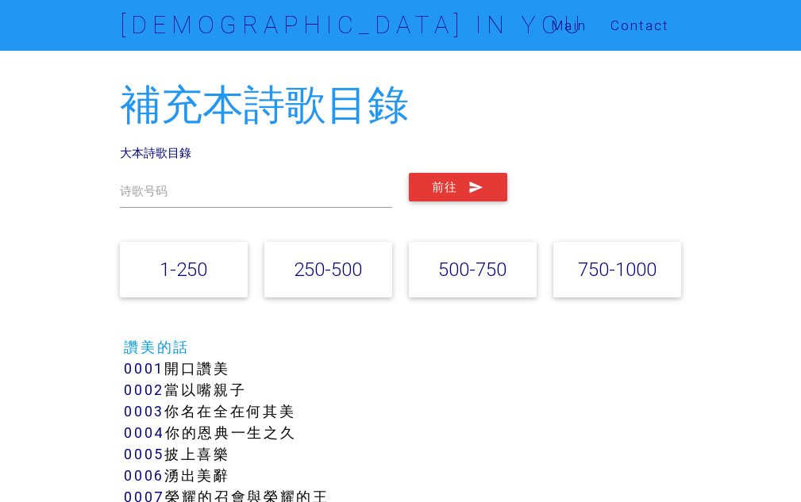
scroll to position [7697, 0]
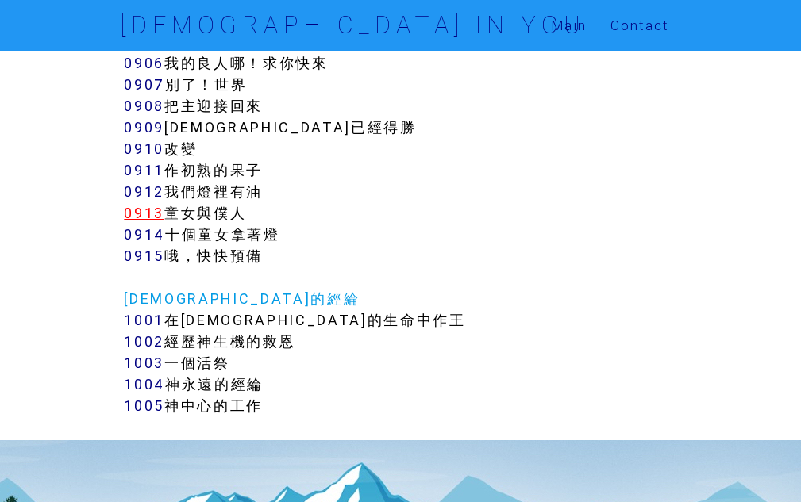
click at [148, 204] on link "0913" at bounding box center [144, 213] width 40 height 18
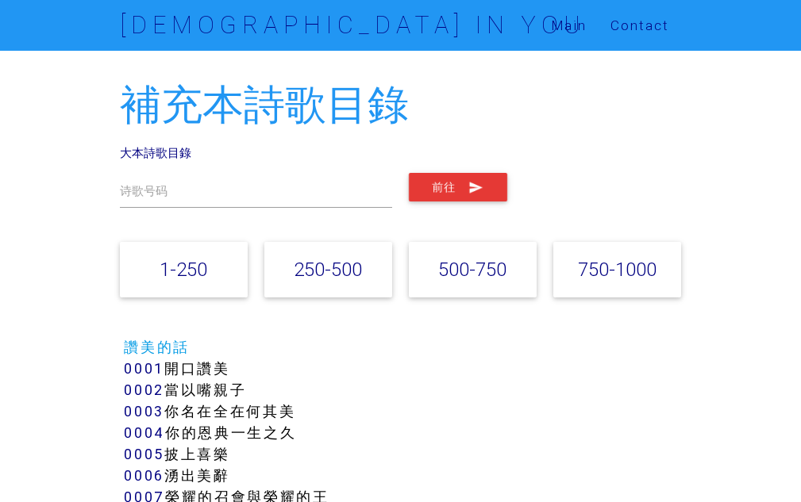
scroll to position [7697, 0]
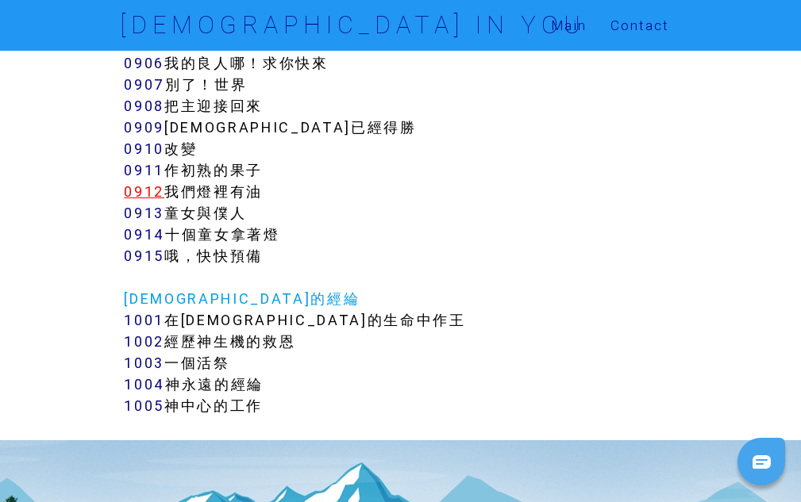
click at [152, 183] on link "0912" at bounding box center [144, 192] width 40 height 18
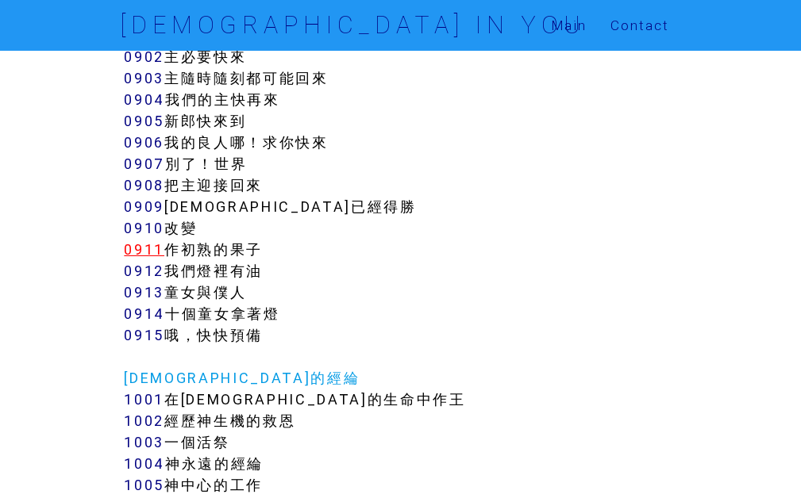
click at [143, 240] on link "0911" at bounding box center [144, 249] width 40 height 18
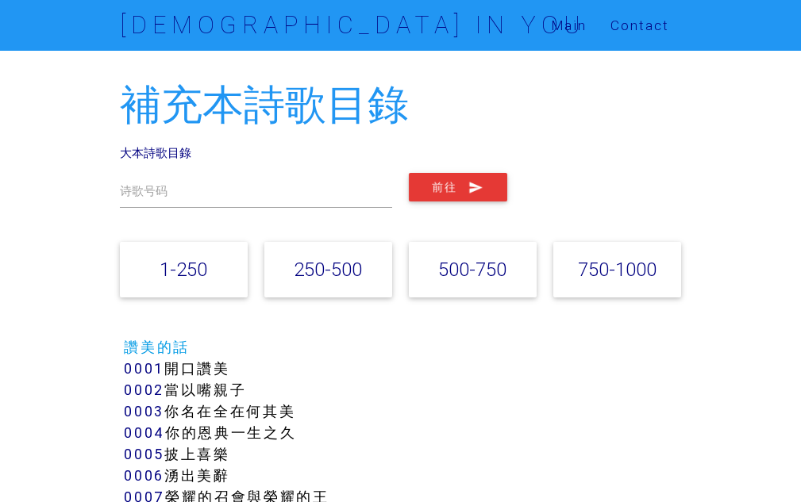
scroll to position [7617, 0]
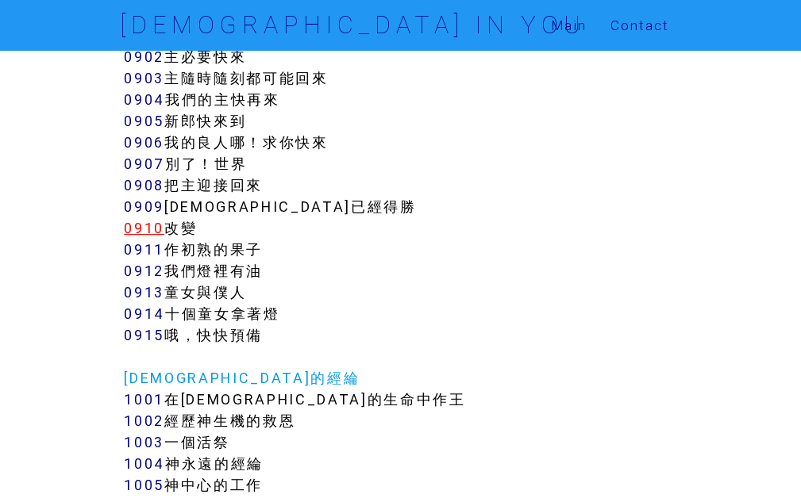
click at [144, 219] on link "0910" at bounding box center [144, 228] width 40 height 18
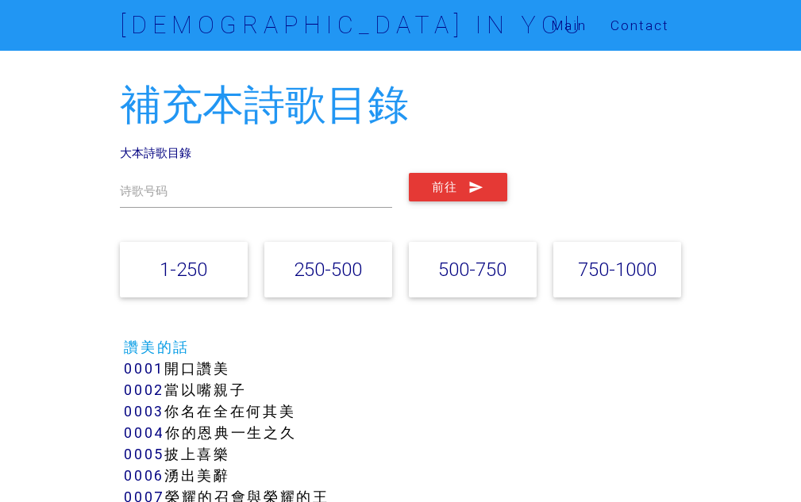
scroll to position [7617, 0]
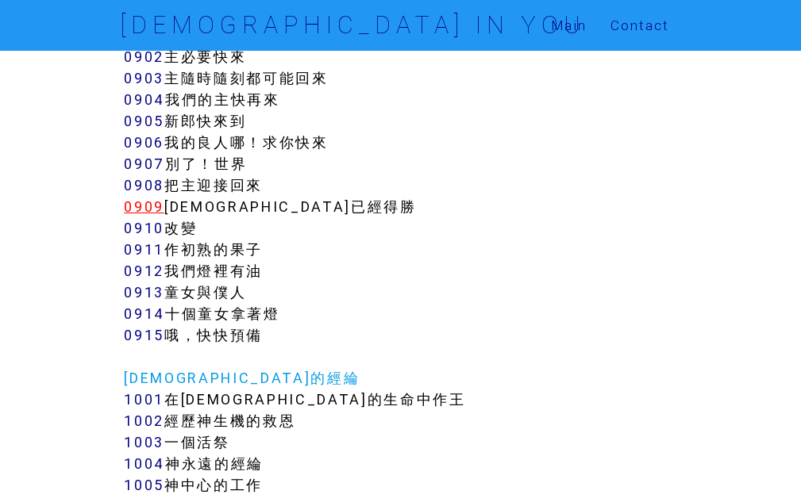
click at [133, 198] on link "0909" at bounding box center [144, 207] width 40 height 18
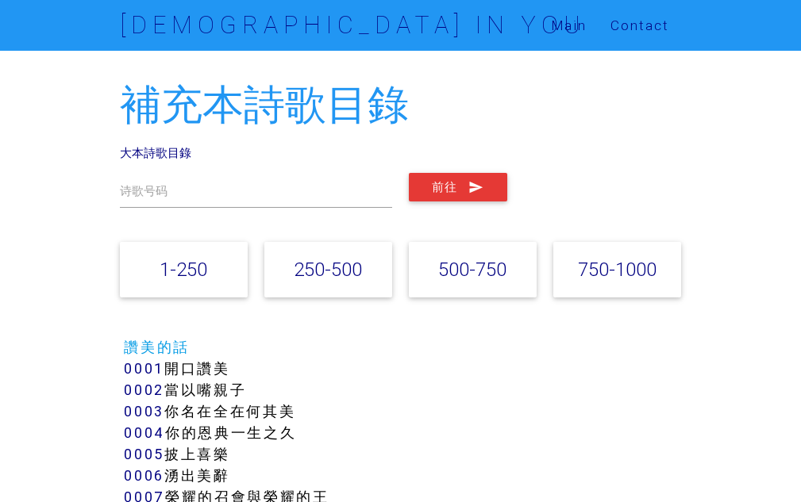
scroll to position [7617, 0]
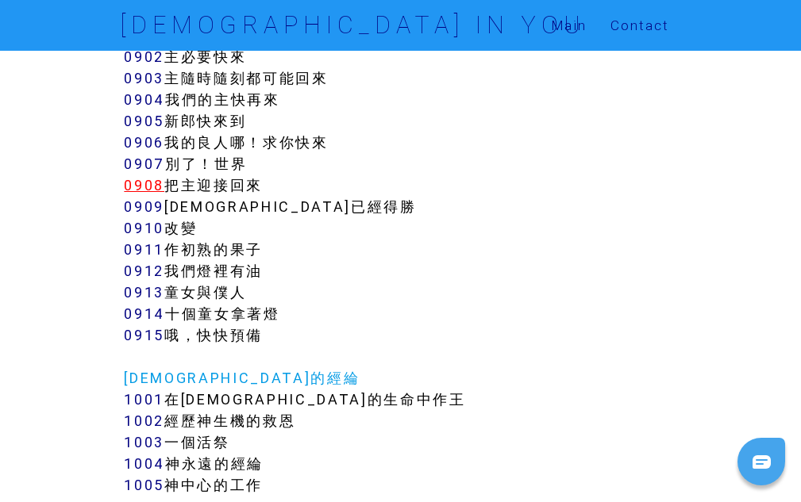
click at [152, 176] on link "0908" at bounding box center [144, 185] width 40 height 18
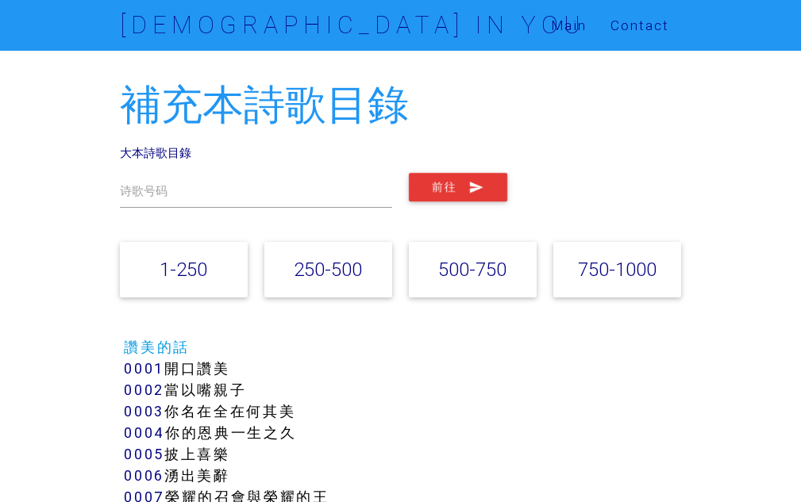
scroll to position [7617, 0]
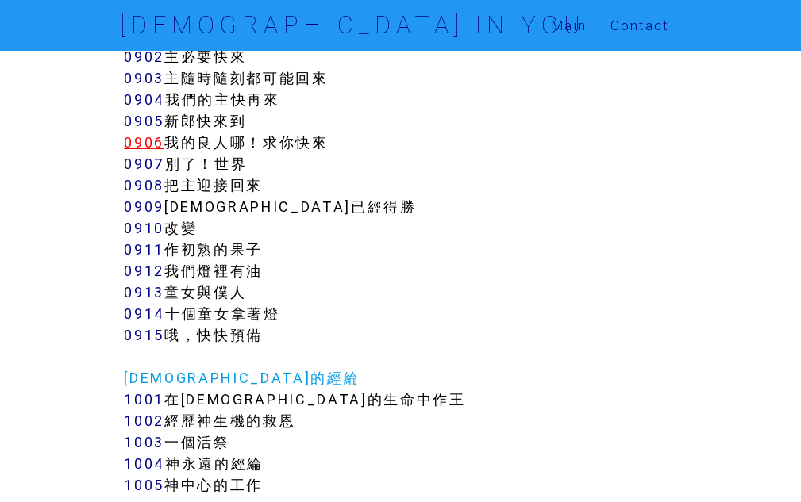
click at [144, 133] on link "0906" at bounding box center [144, 142] width 40 height 18
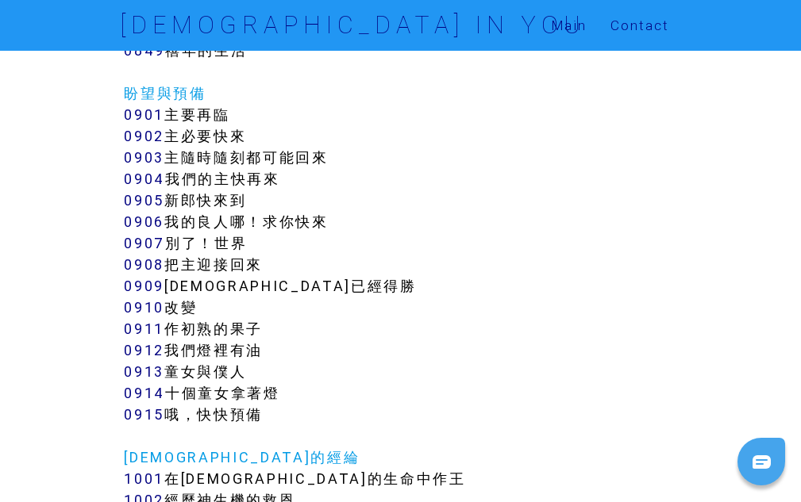
scroll to position [7459, 0]
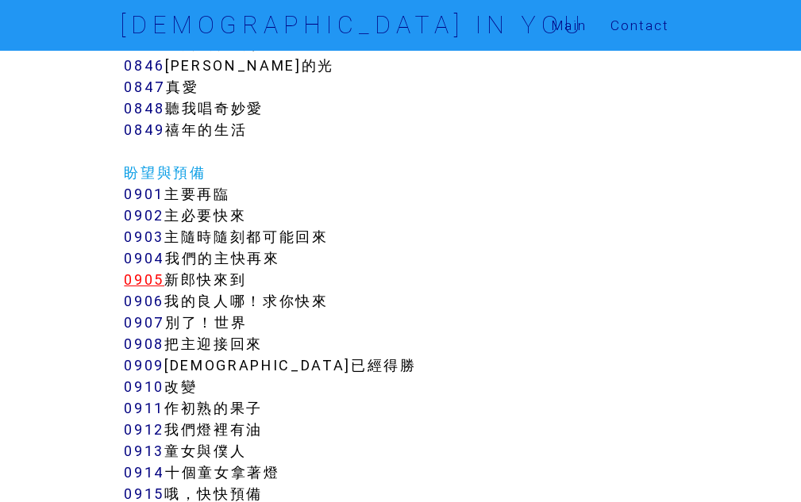
click at [156, 271] on link "0905" at bounding box center [144, 280] width 40 height 18
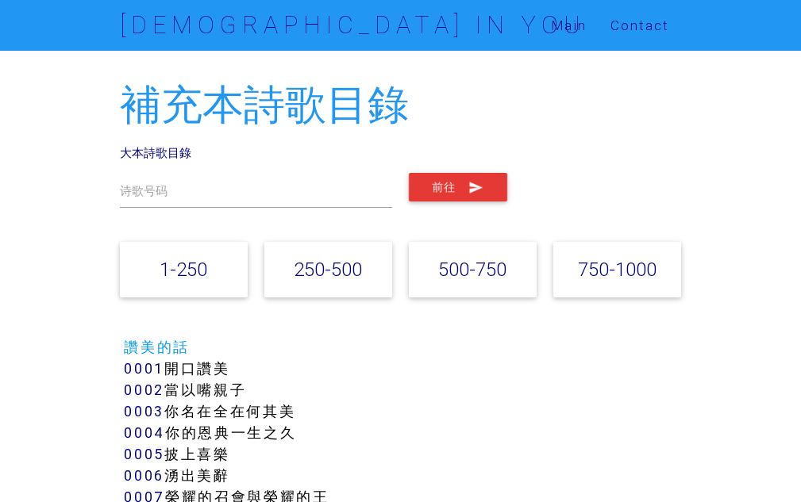
scroll to position [7459, 0]
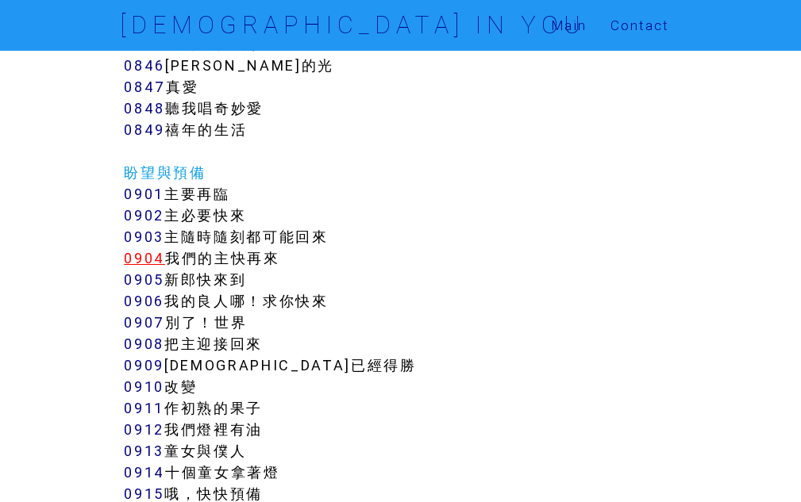
click at [137, 249] on link "0904" at bounding box center [144, 258] width 41 height 18
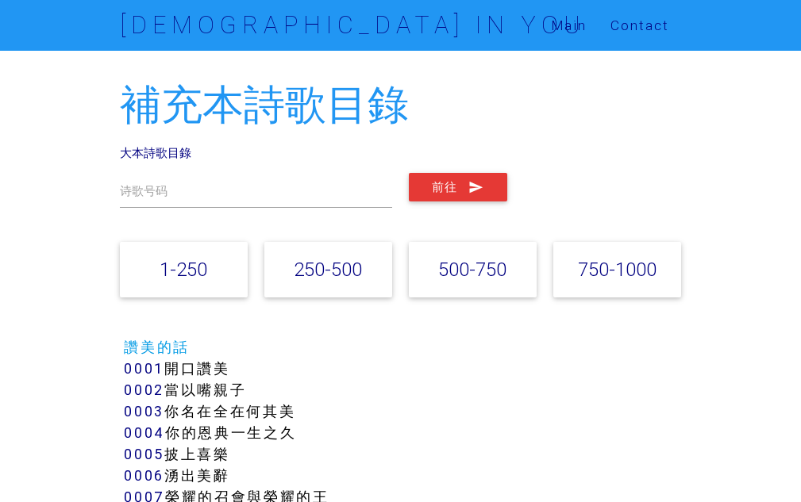
scroll to position [7459, 0]
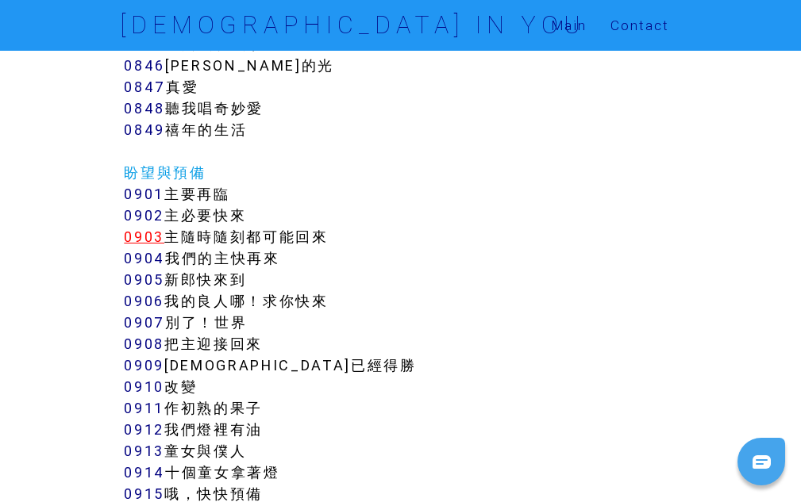
click at [140, 228] on link "0903" at bounding box center [144, 237] width 40 height 18
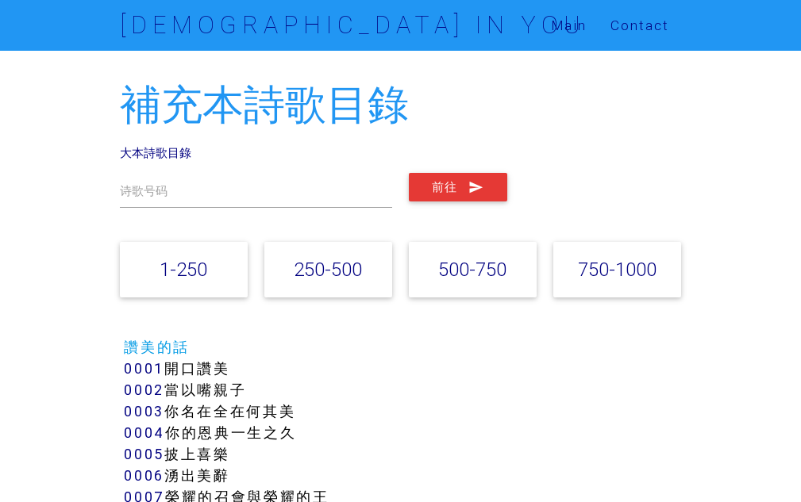
scroll to position [7459, 0]
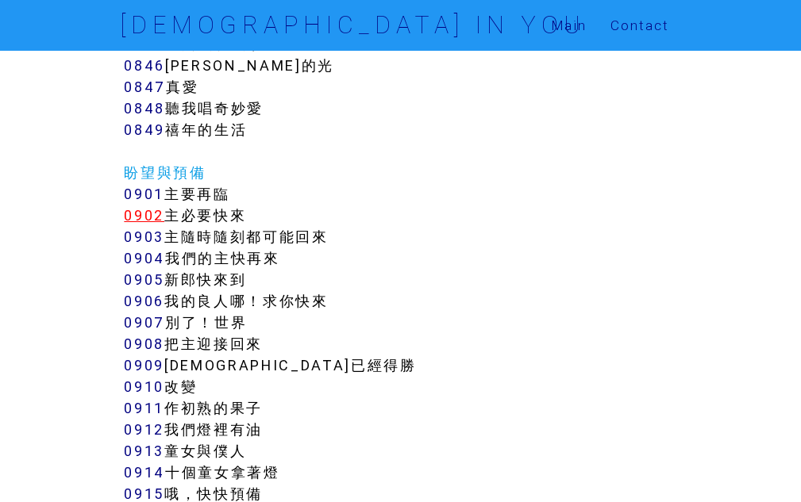
click at [134, 206] on link "0902" at bounding box center [144, 215] width 40 height 18
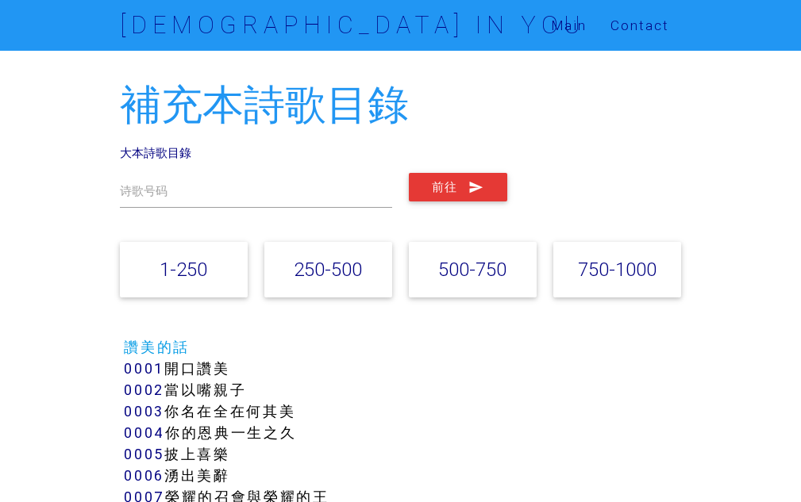
scroll to position [7459, 0]
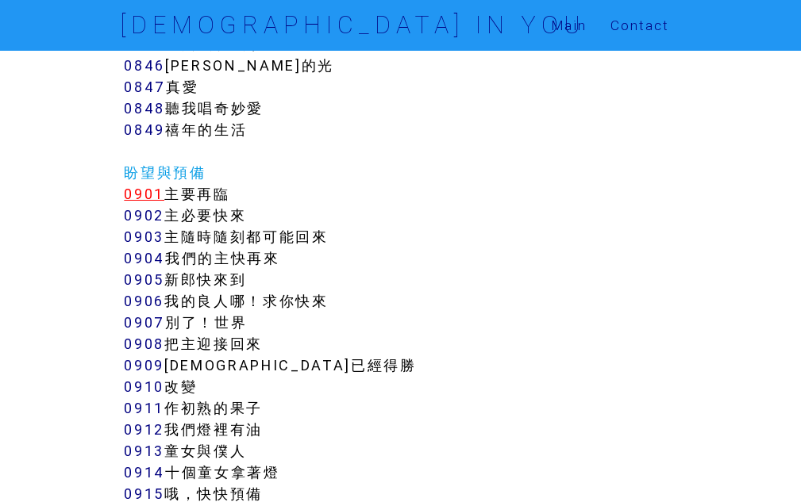
click at [146, 185] on link "0901" at bounding box center [144, 194] width 40 height 18
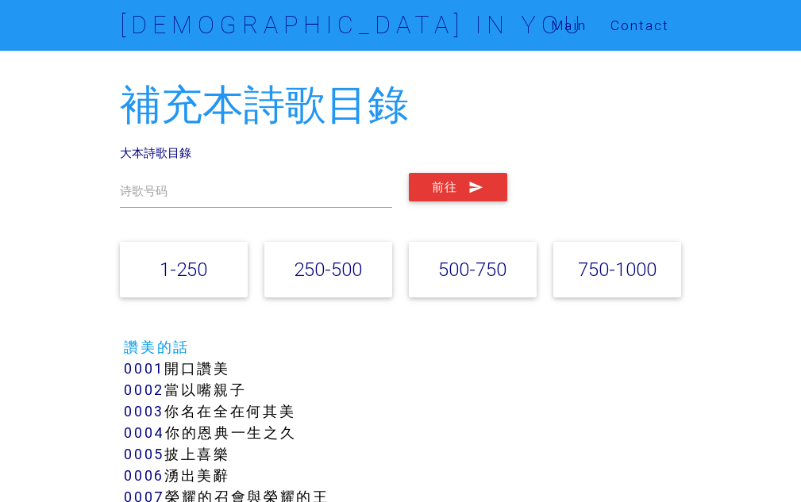
scroll to position [7459, 0]
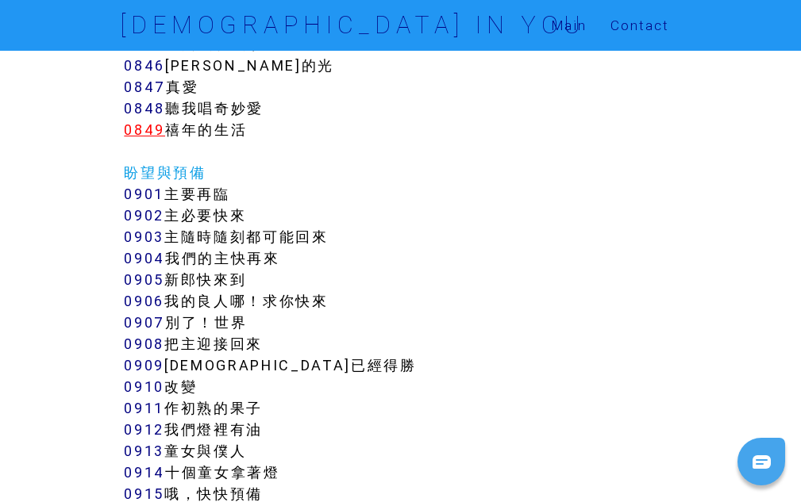
click at [143, 121] on link "0849" at bounding box center [144, 130] width 41 height 18
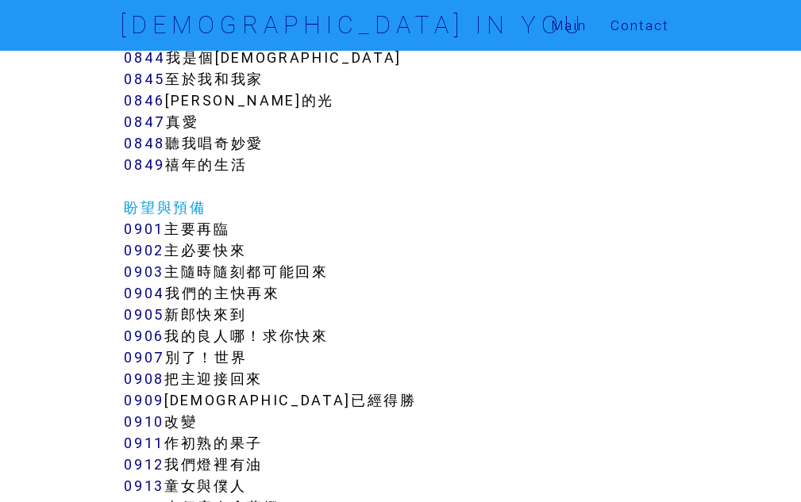
scroll to position [7379, 0]
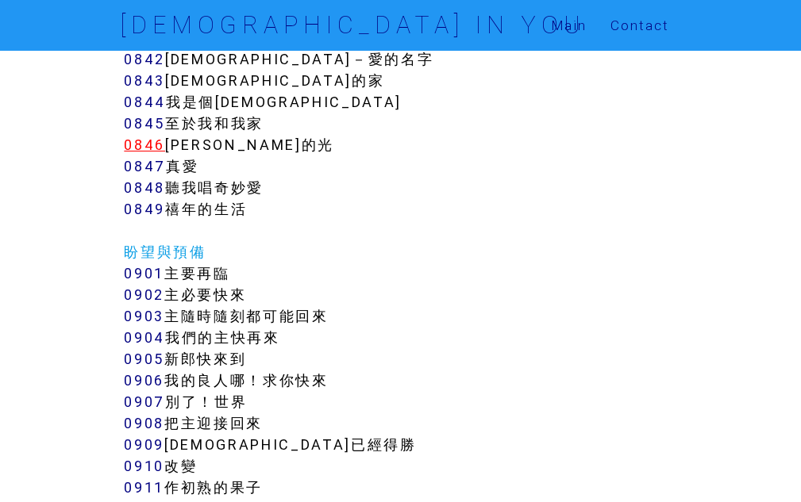
click at [149, 136] on link "0846" at bounding box center [144, 145] width 41 height 18
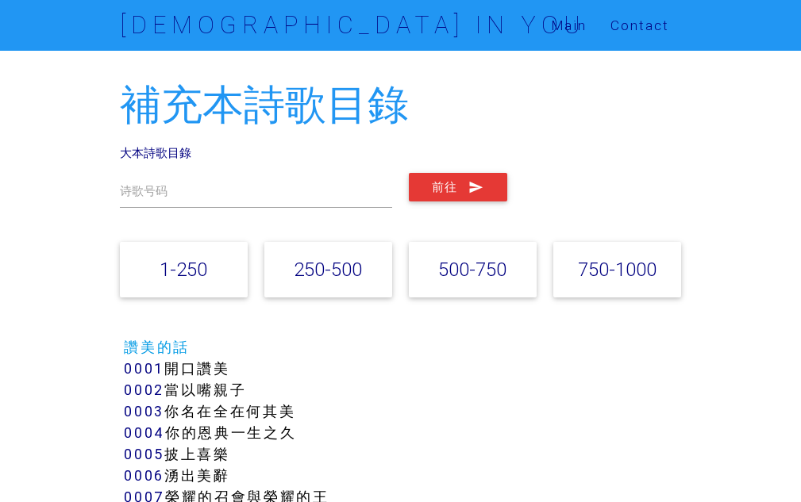
scroll to position [7379, 0]
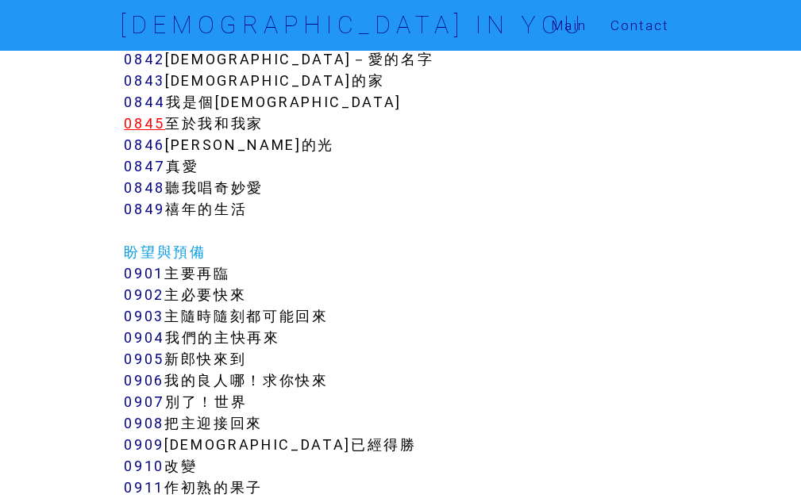
click at [151, 114] on link "0845" at bounding box center [144, 123] width 41 height 18
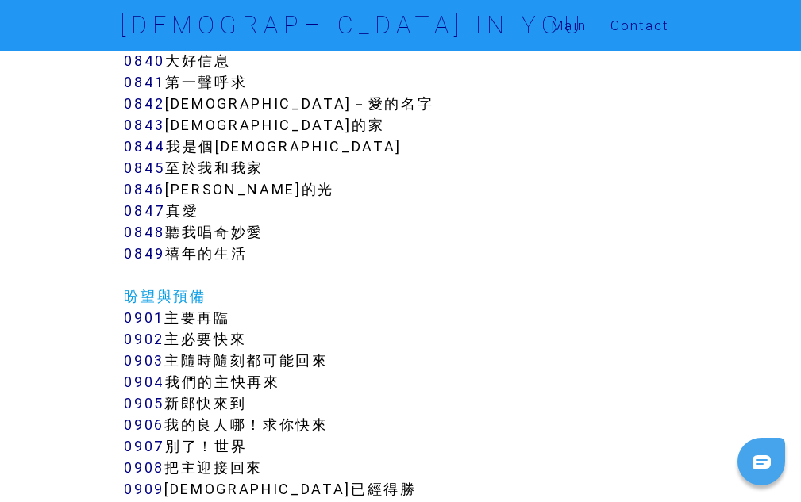
scroll to position [7300, 0]
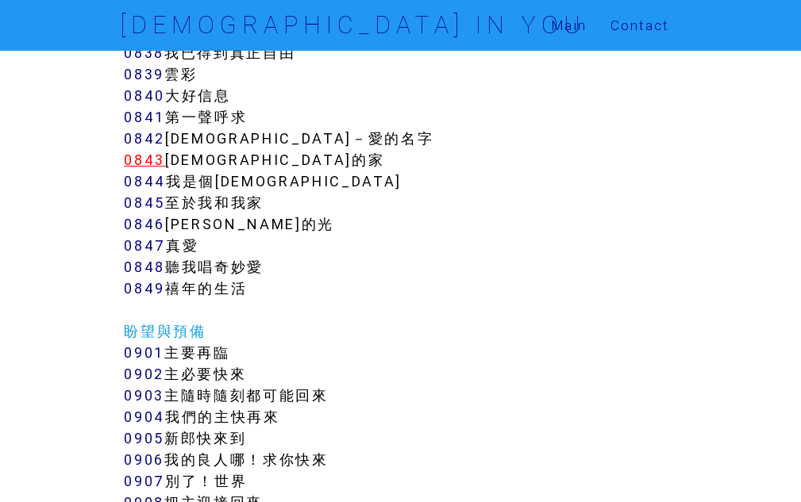
click at [138, 151] on link "0843" at bounding box center [144, 160] width 41 height 18
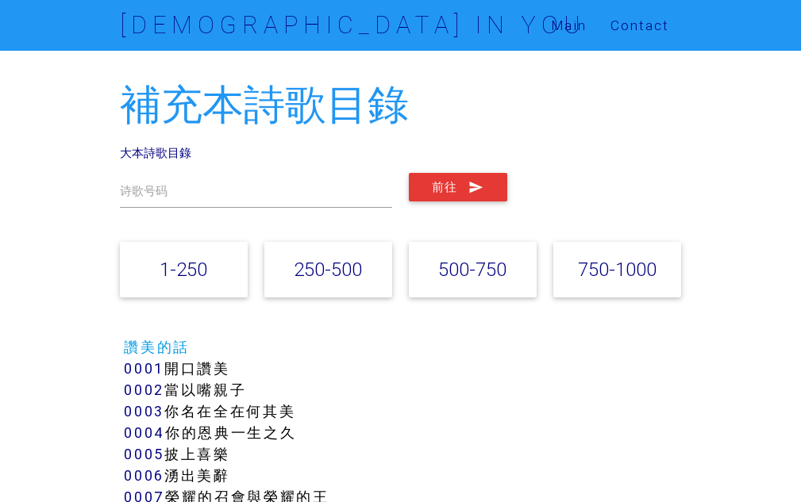
scroll to position [7300, 0]
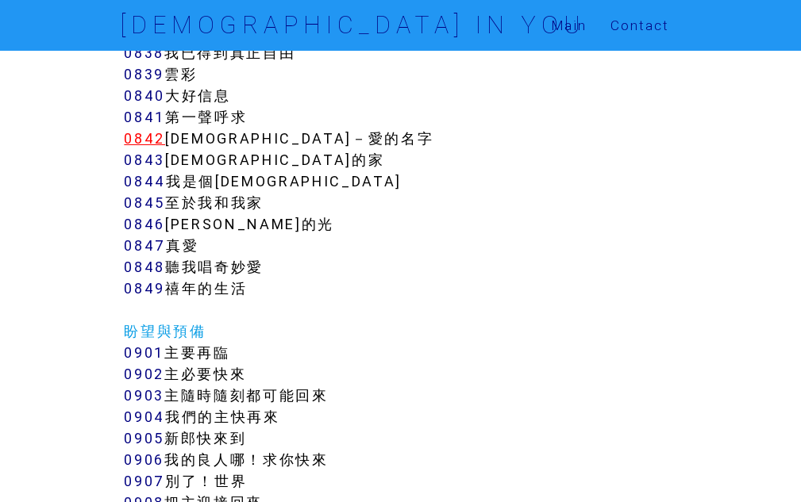
click at [157, 129] on link "0842" at bounding box center [144, 138] width 41 height 18
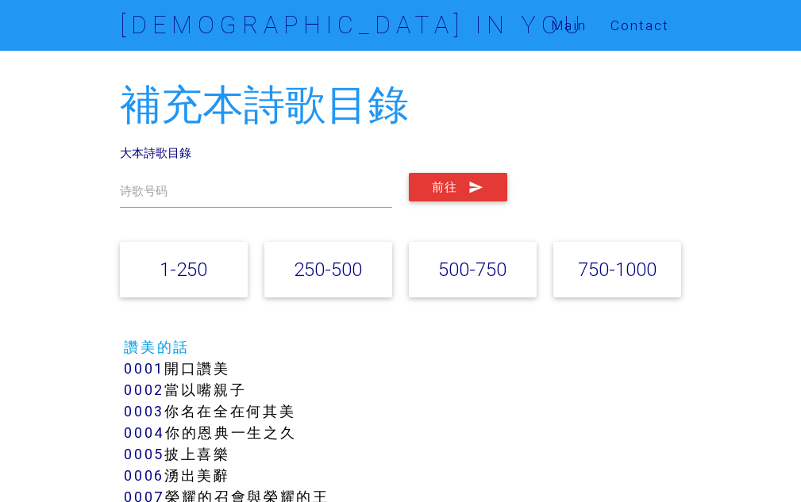
scroll to position [7300, 0]
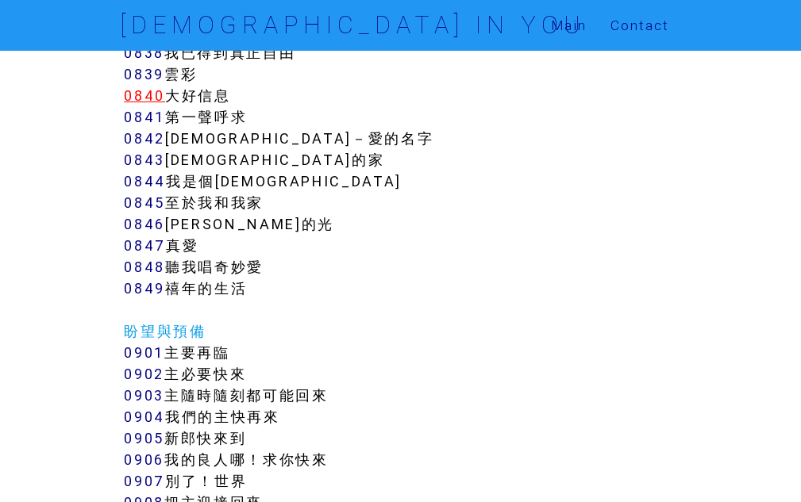
click at [146, 86] on link "0840" at bounding box center [144, 95] width 41 height 18
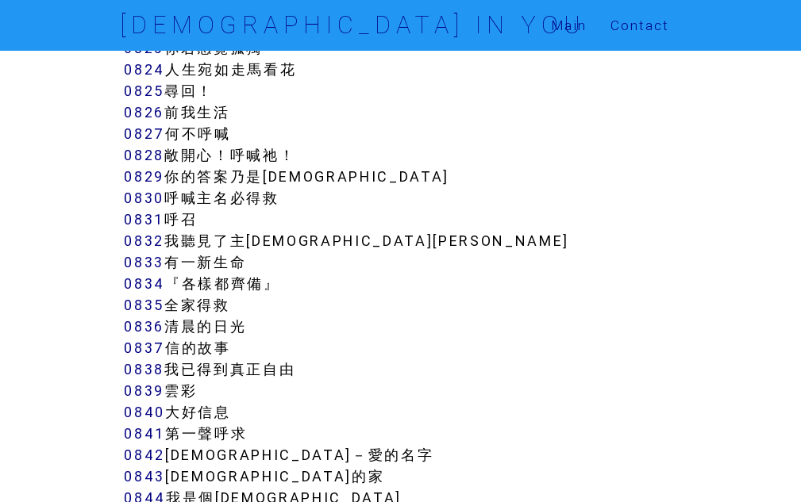
scroll to position [6983, 0]
click at [149, 297] on link "0835" at bounding box center [144, 306] width 40 height 18
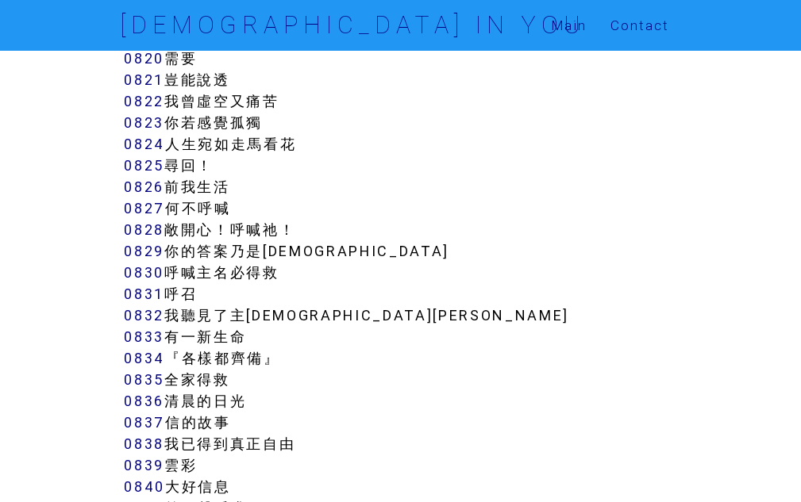
scroll to position [6903, 0]
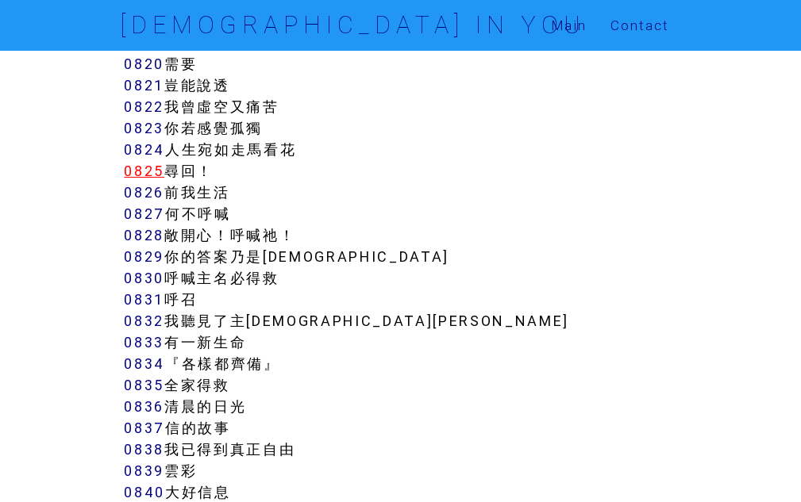
click at [156, 162] on link "0825" at bounding box center [144, 171] width 40 height 18
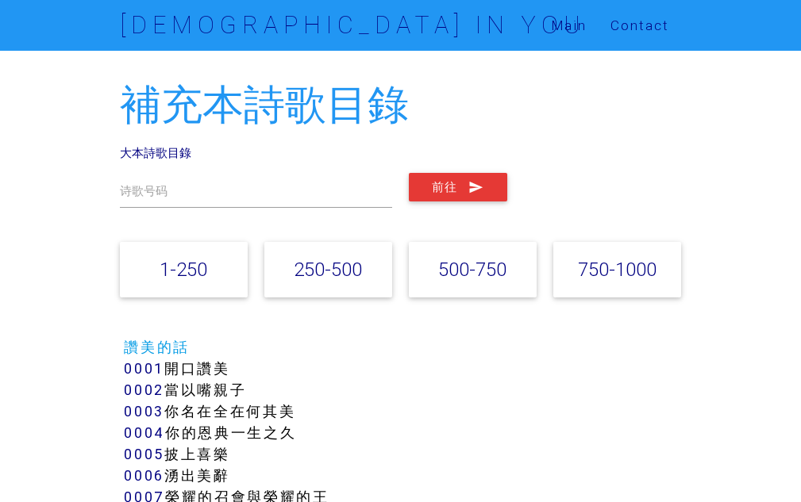
scroll to position [6903, 0]
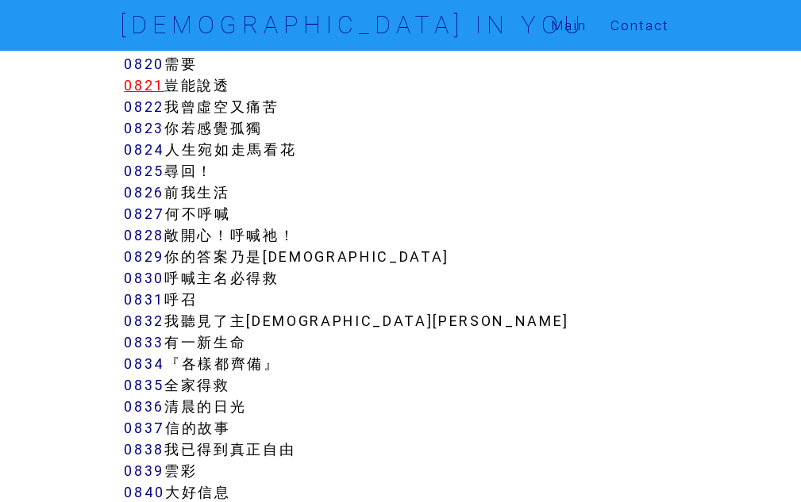
click at [152, 76] on link "0821" at bounding box center [144, 85] width 40 height 18
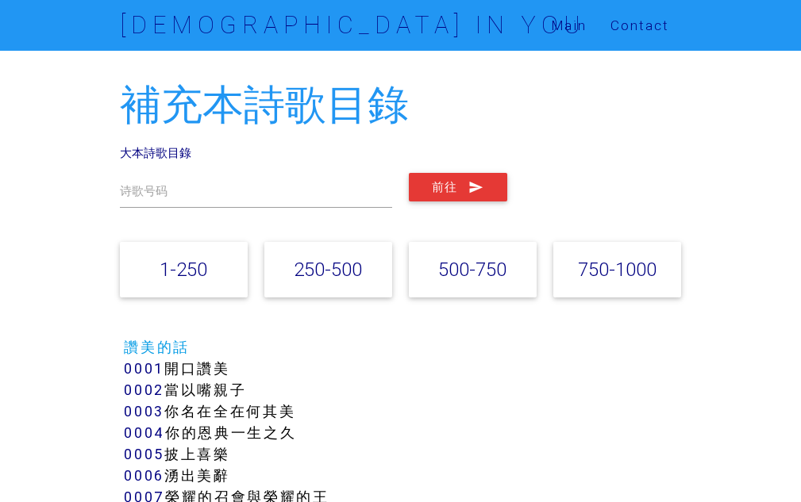
scroll to position [6903, 0]
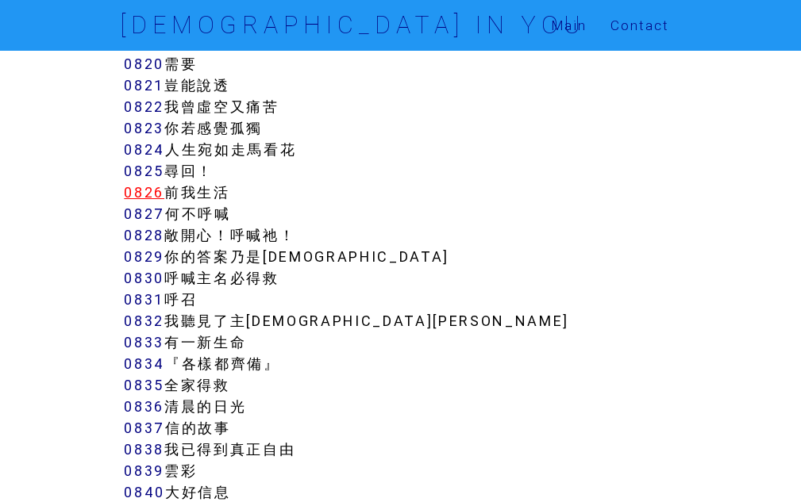
click at [141, 183] on link "0826" at bounding box center [144, 192] width 40 height 18
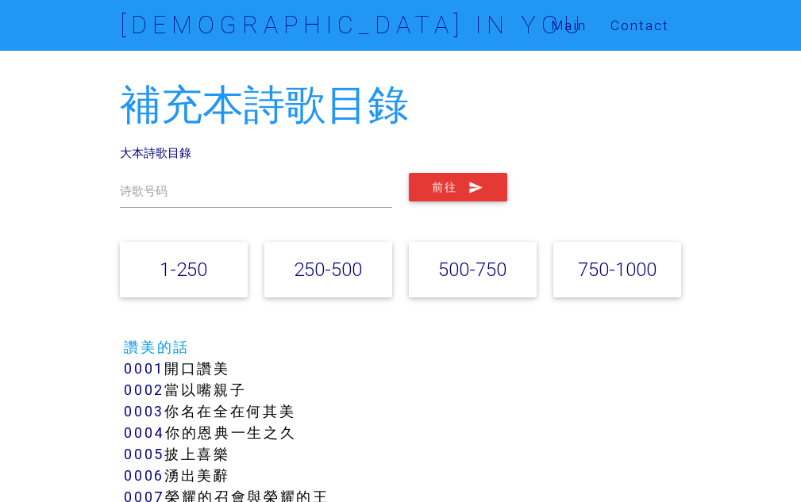
scroll to position [6903, 0]
